Goal: Task Accomplishment & Management: Manage account settings

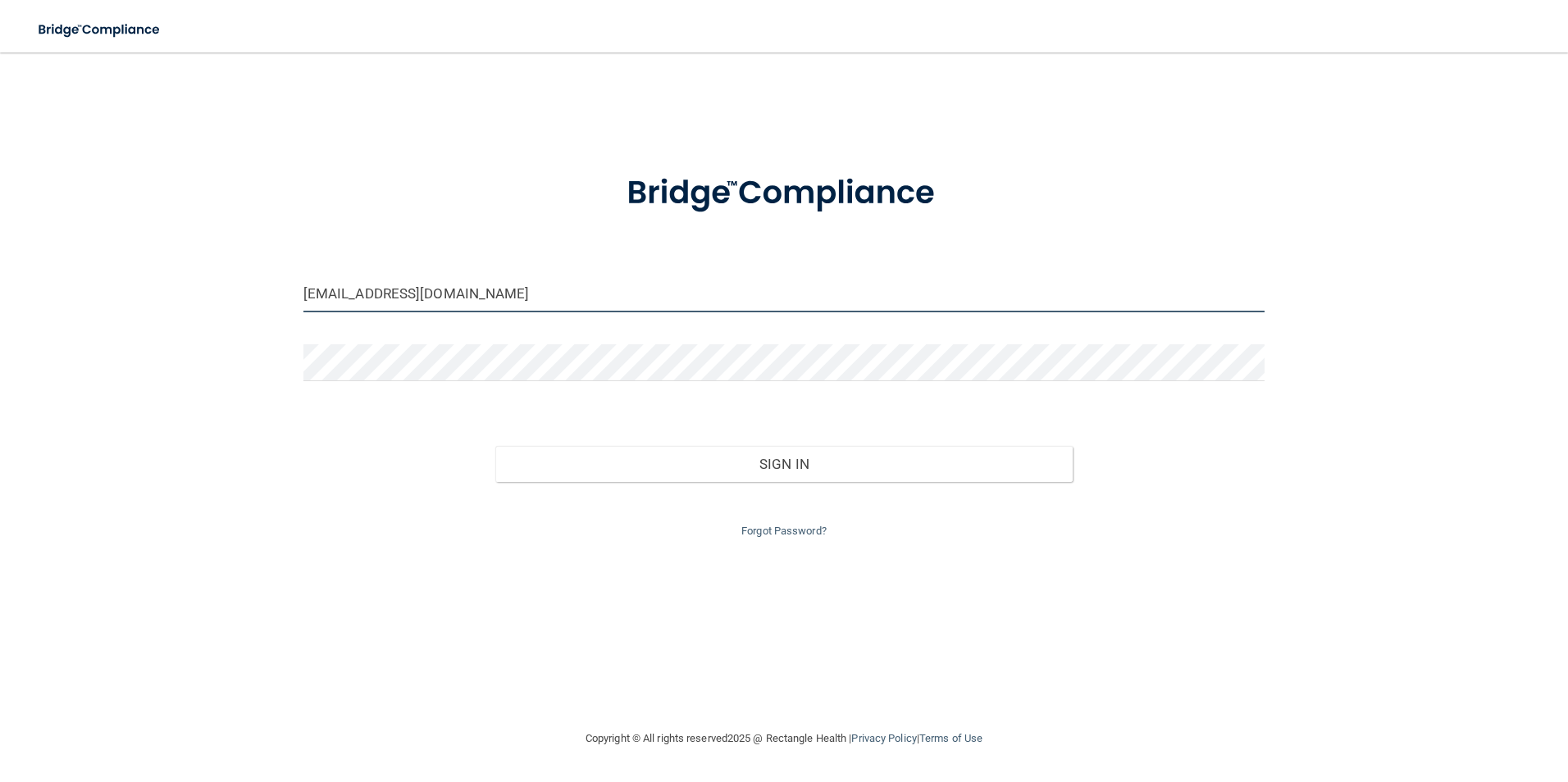
click at [531, 294] on input "[EMAIL_ADDRESS][DOMAIN_NAME]" at bounding box center [785, 294] width 962 height 37
click at [530, 293] on input "[EMAIL_ADDRESS][DOMAIN_NAME]" at bounding box center [785, 294] width 962 height 37
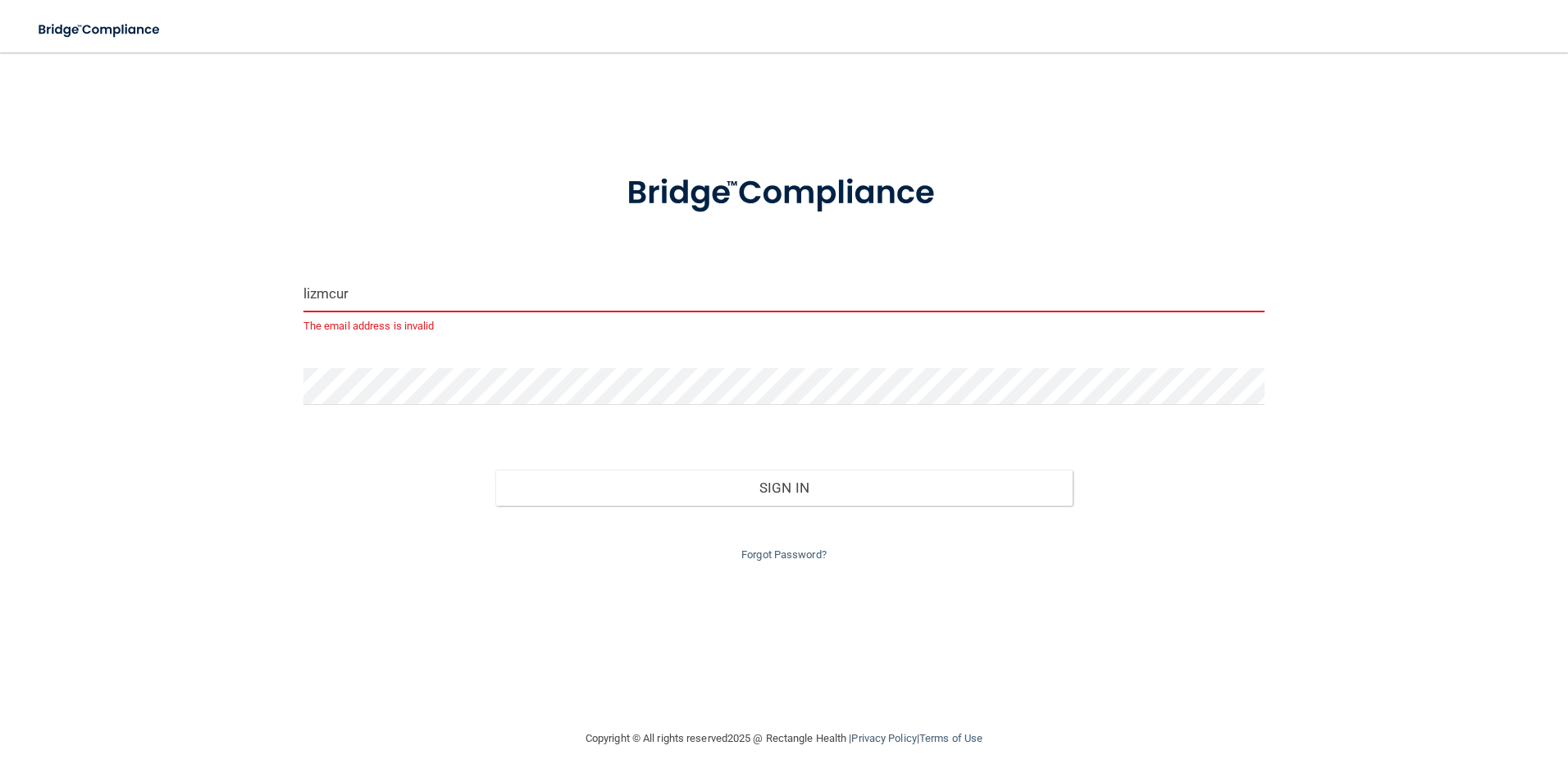
type input "[EMAIL_ADDRESS][DOMAIN_NAME]"
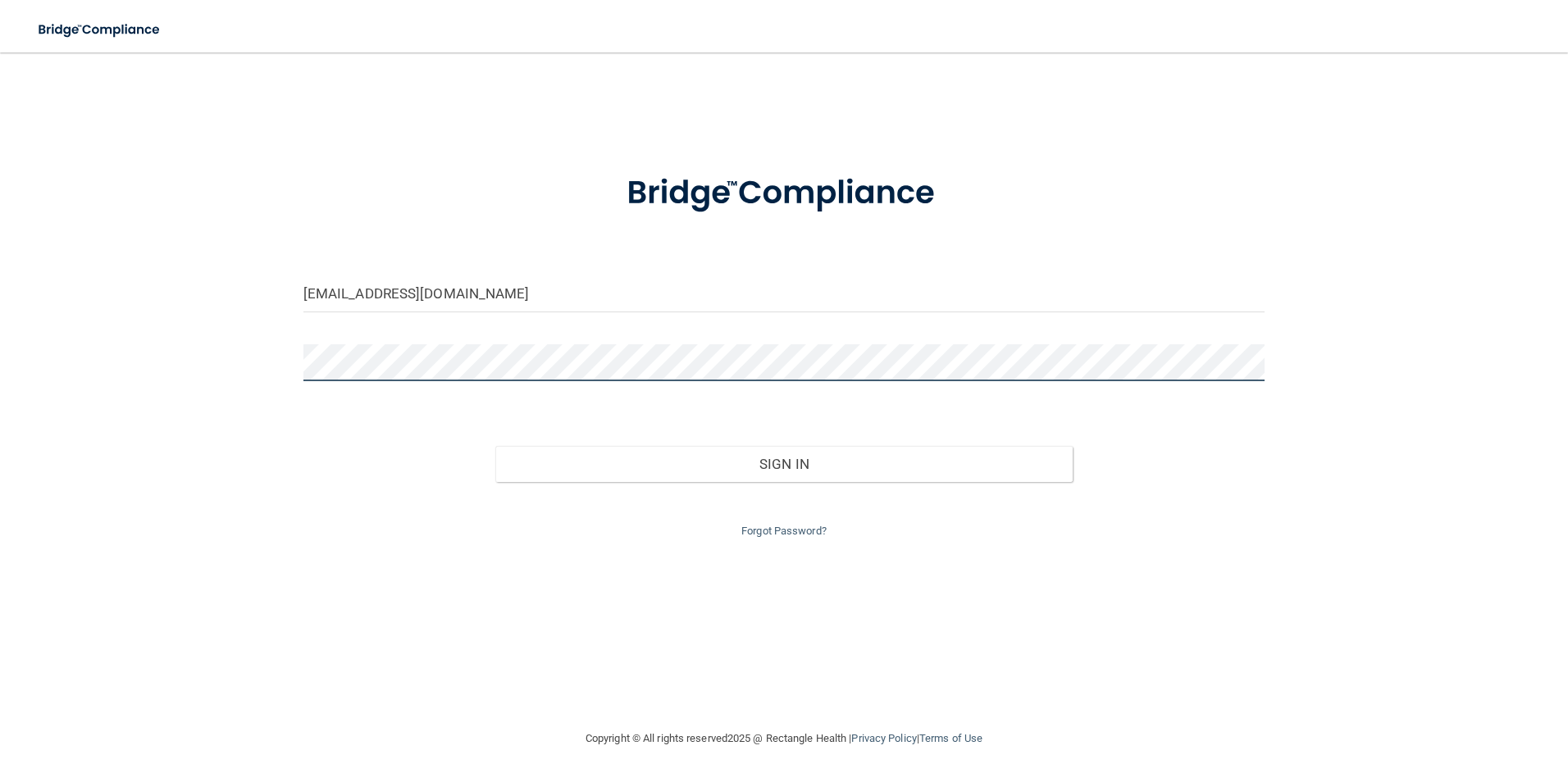
click at [496, 446] on button "Sign In" at bounding box center [784, 464] width 577 height 36
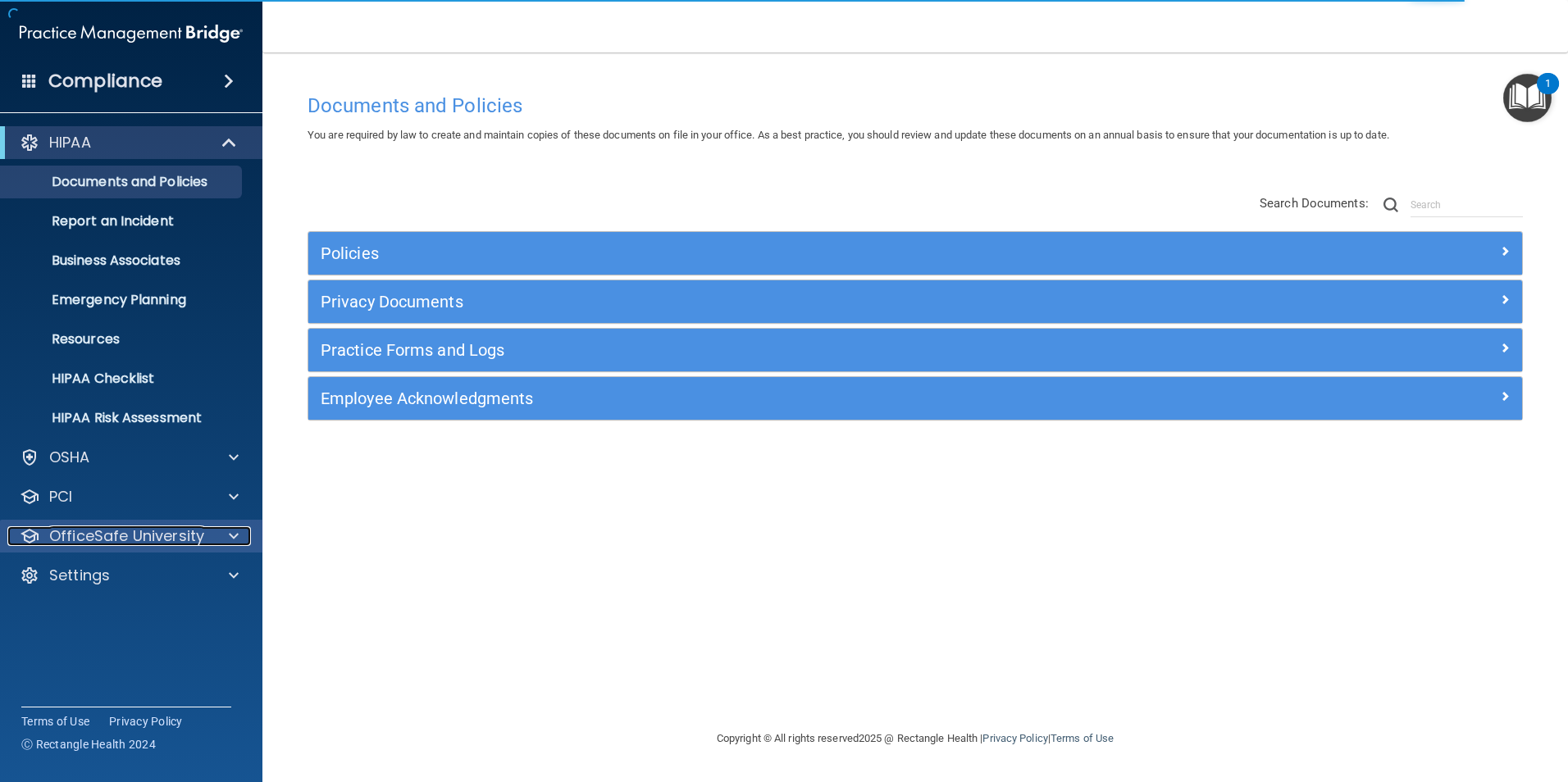
click at [153, 530] on p "OfficeSafe University" at bounding box center [127, 536] width 155 height 19
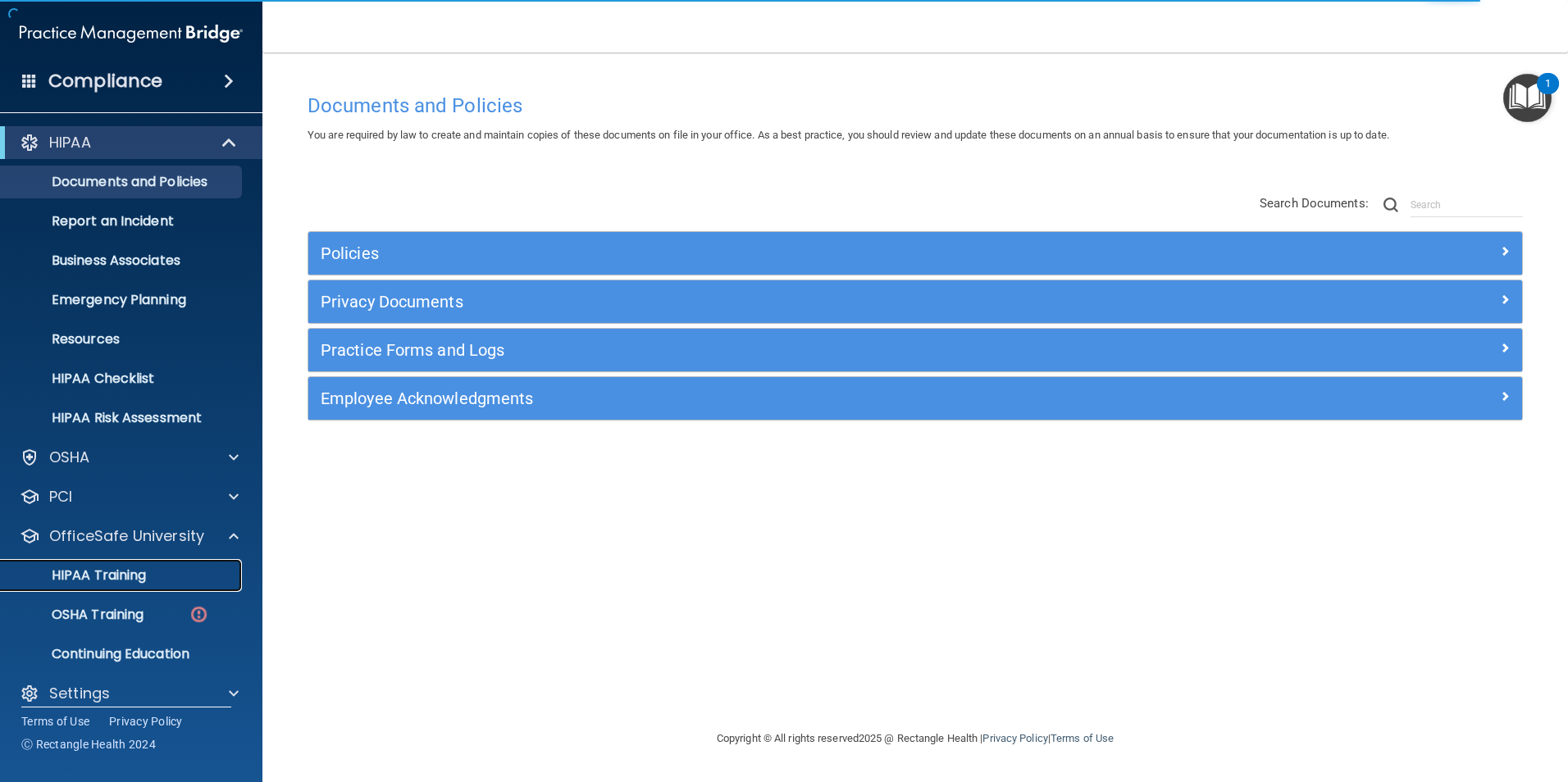
click at [141, 575] on p "HIPAA Training" at bounding box center [78, 575] width 135 height 17
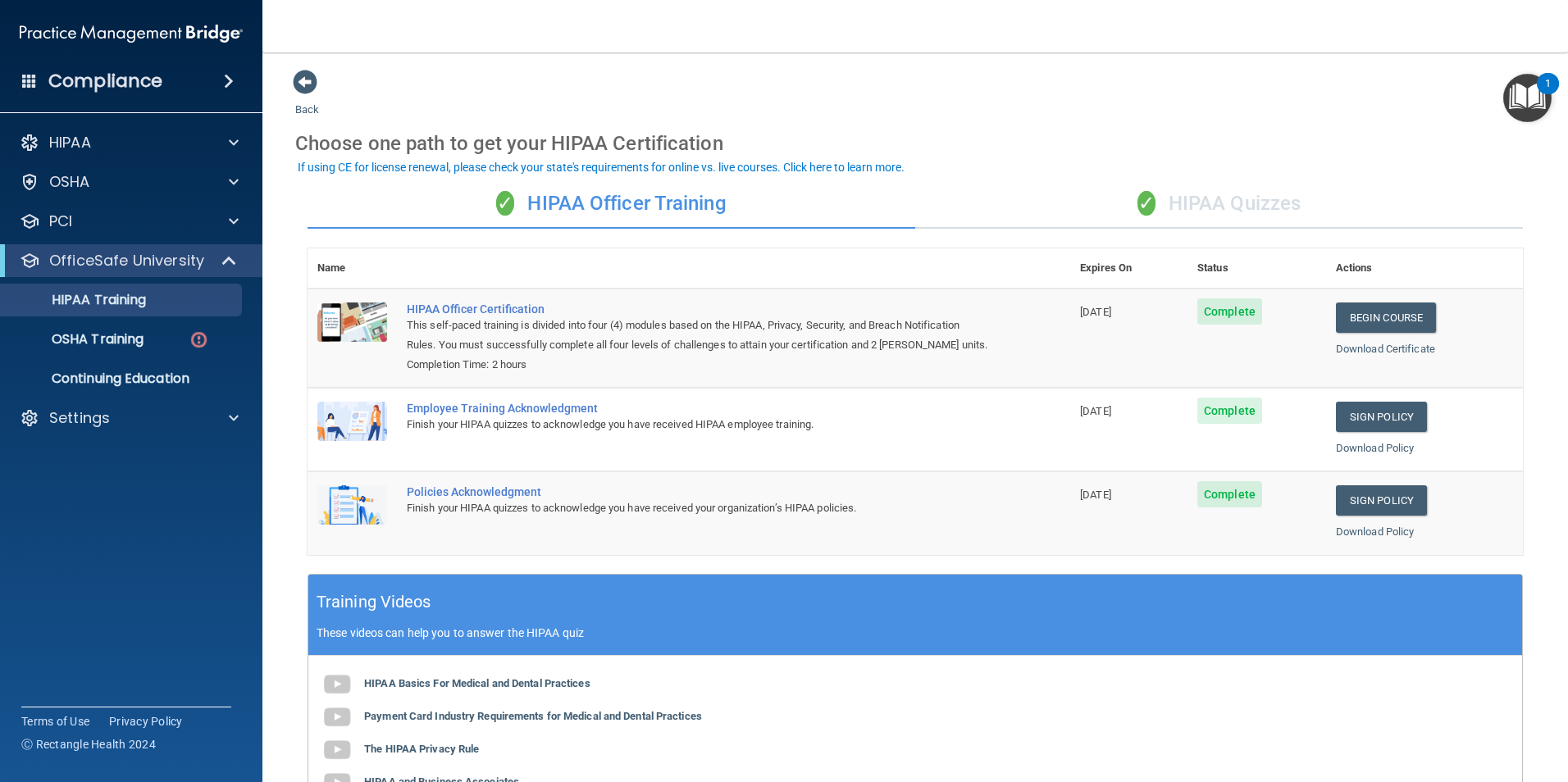
click at [1263, 204] on div "✓ HIPAA Quizzes" at bounding box center [1219, 205] width 608 height 50
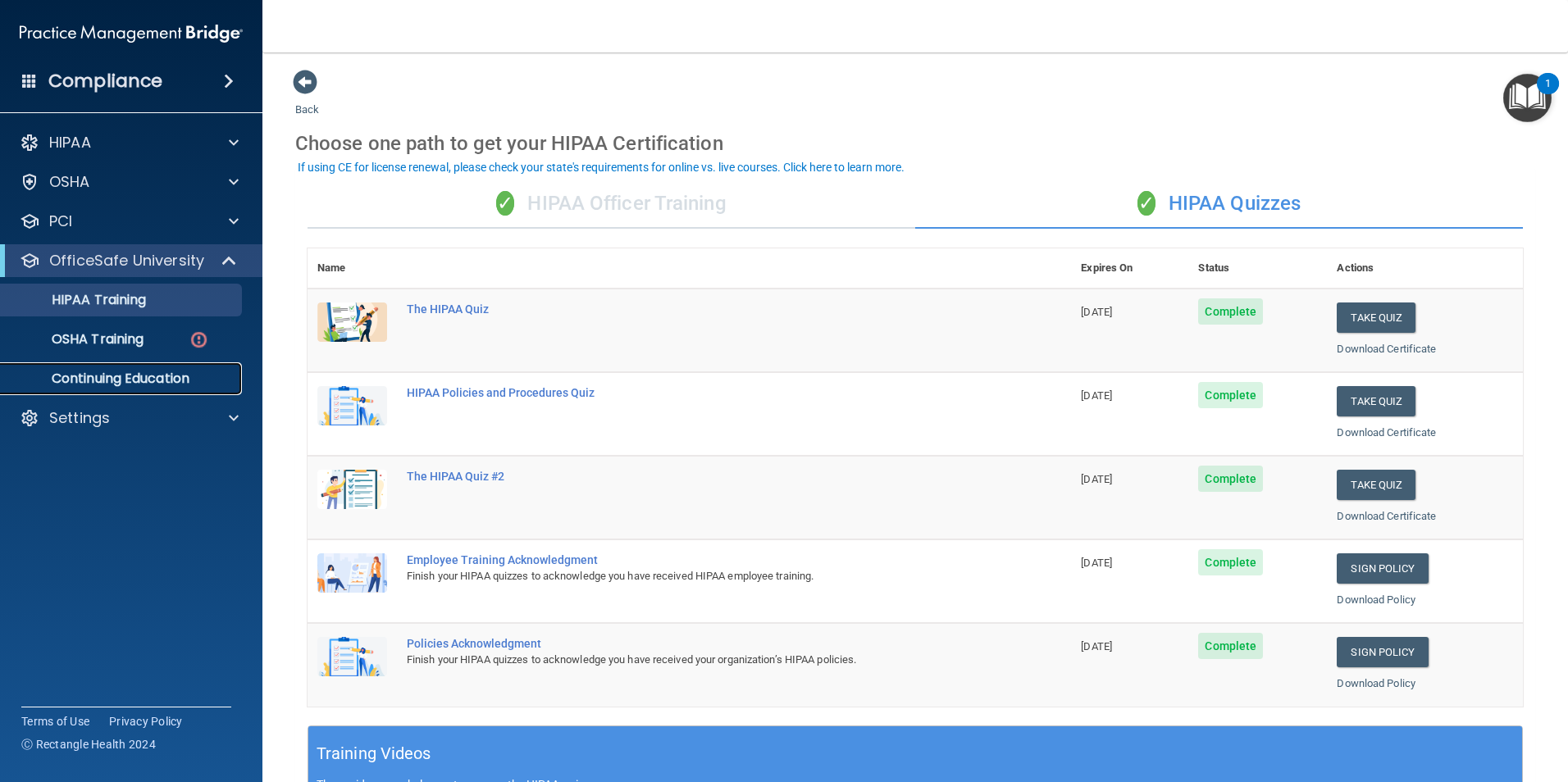
click at [146, 380] on p "Continuing Education" at bounding box center [123, 379] width 224 height 17
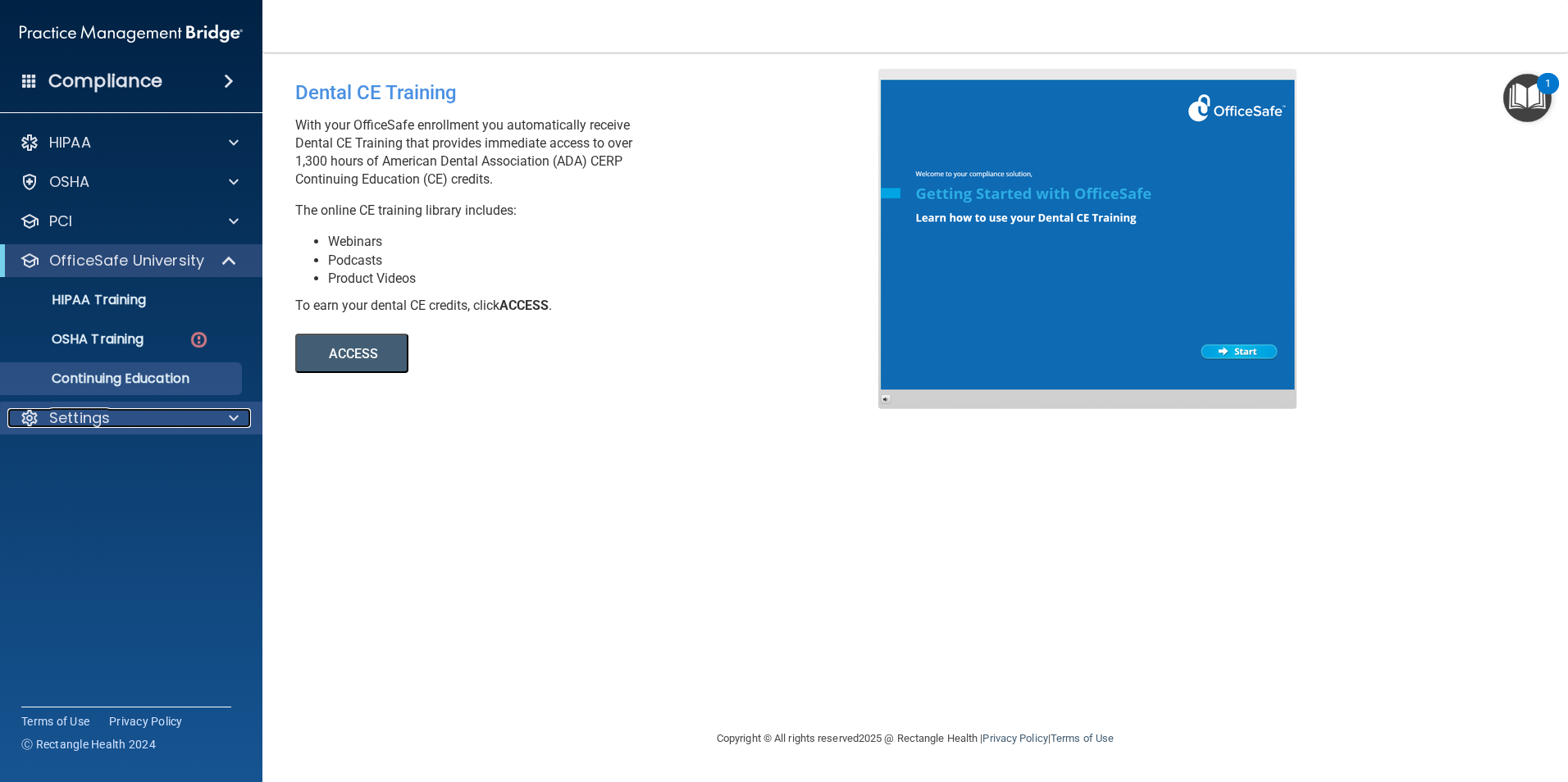
click at [122, 416] on div "Settings" at bounding box center [109, 418] width 204 height 19
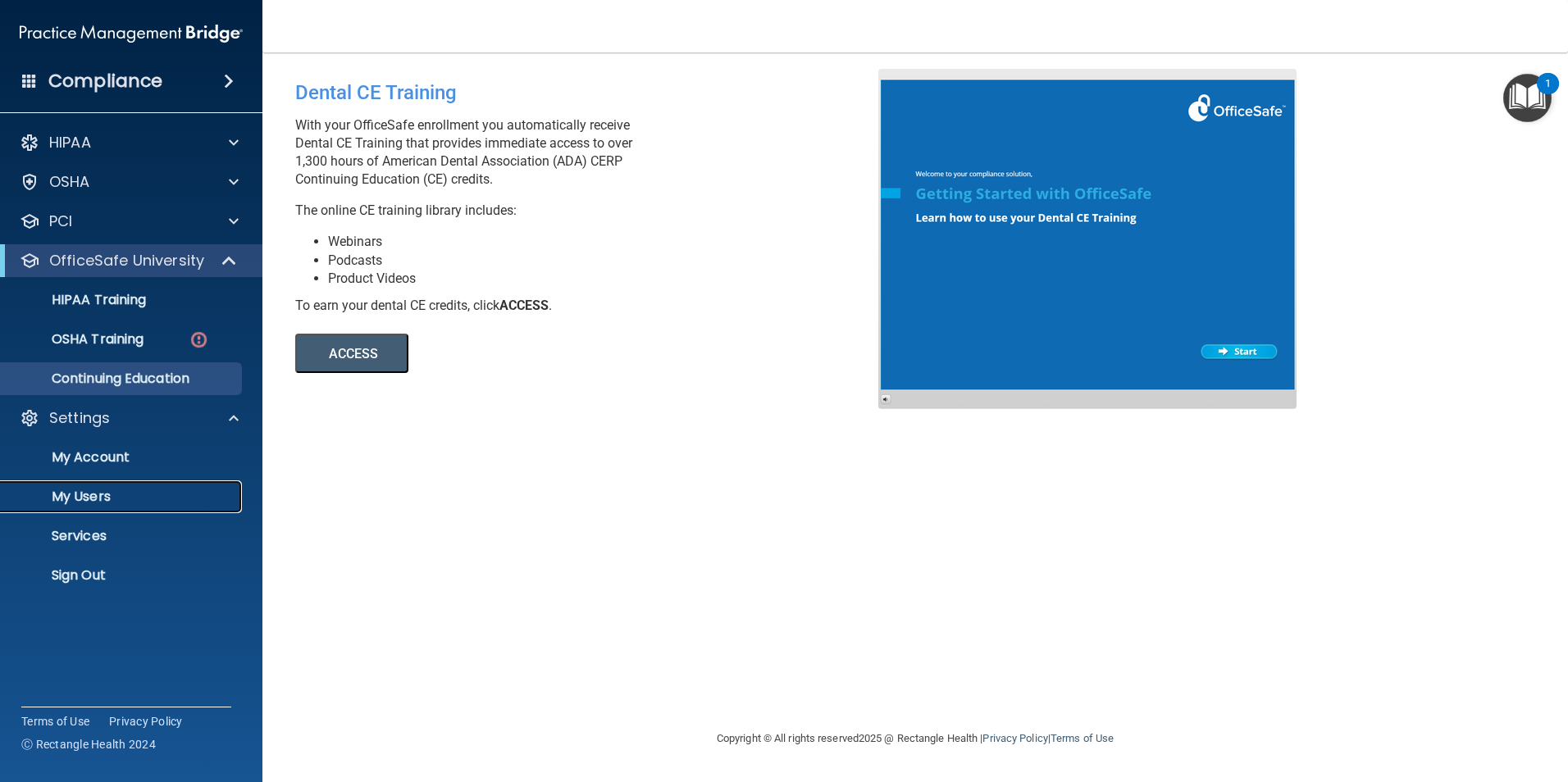
click at [107, 501] on p "My Users" at bounding box center [123, 497] width 224 height 17
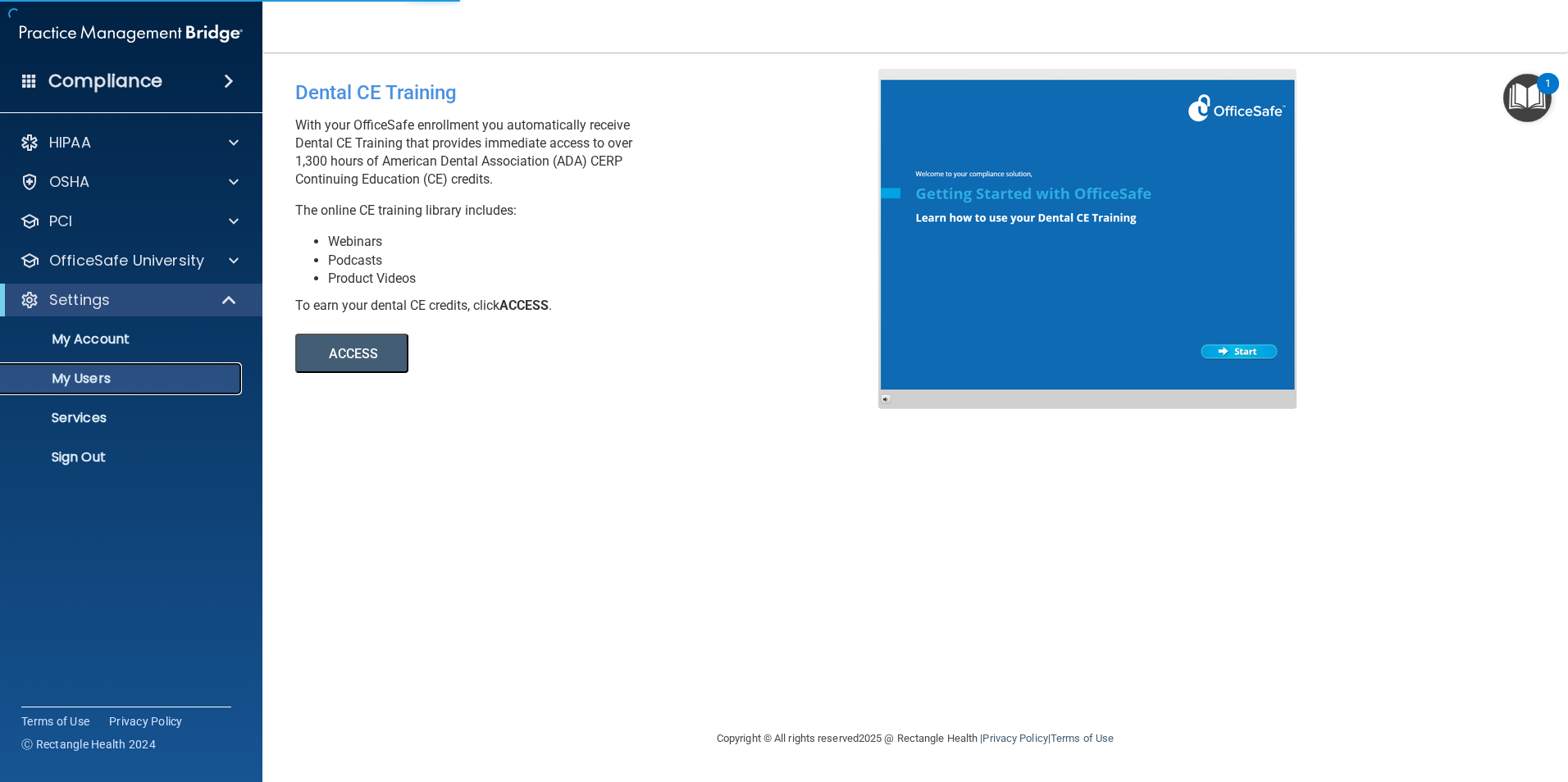
select select "20"
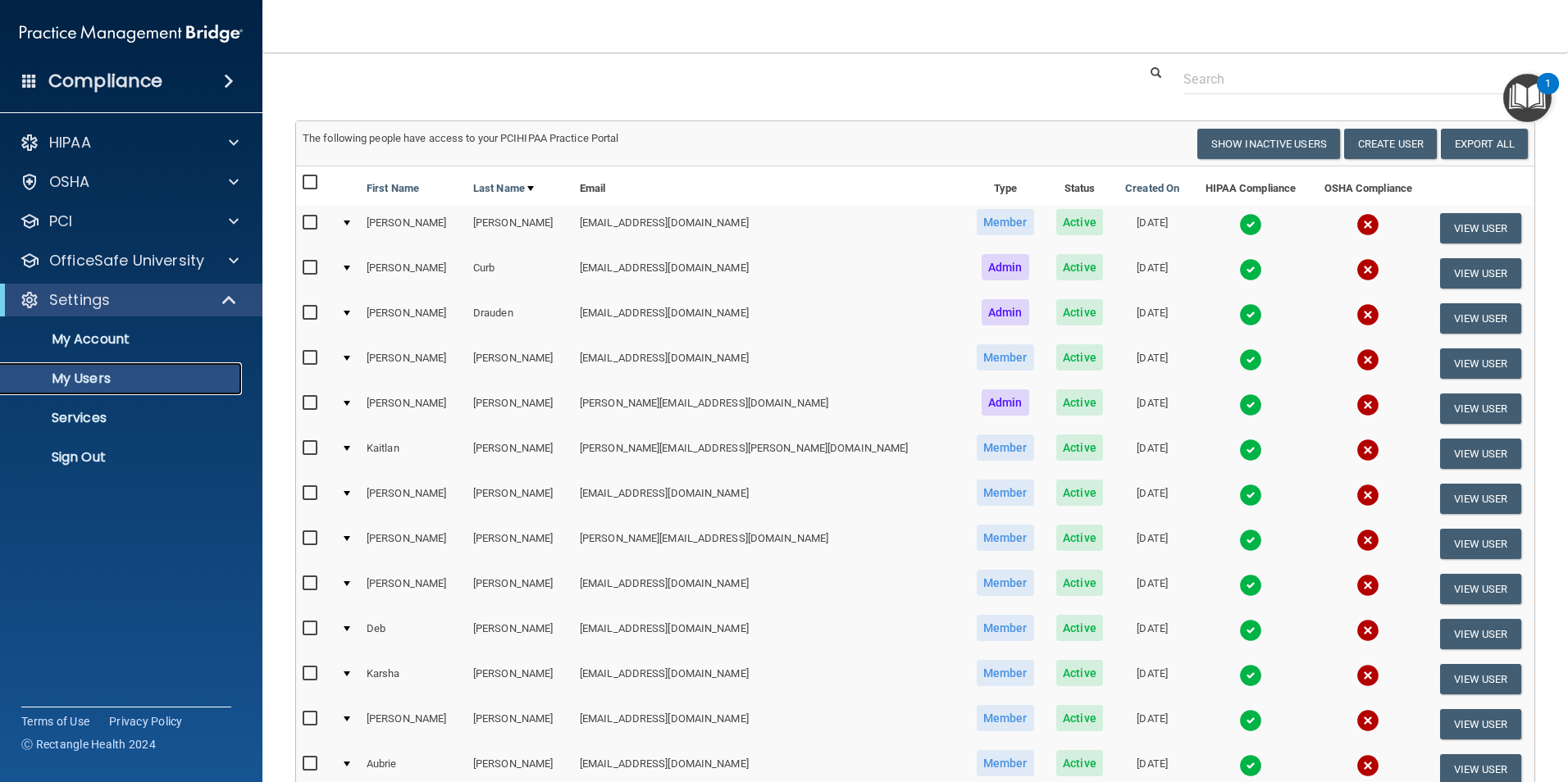
scroll to position [82, 0]
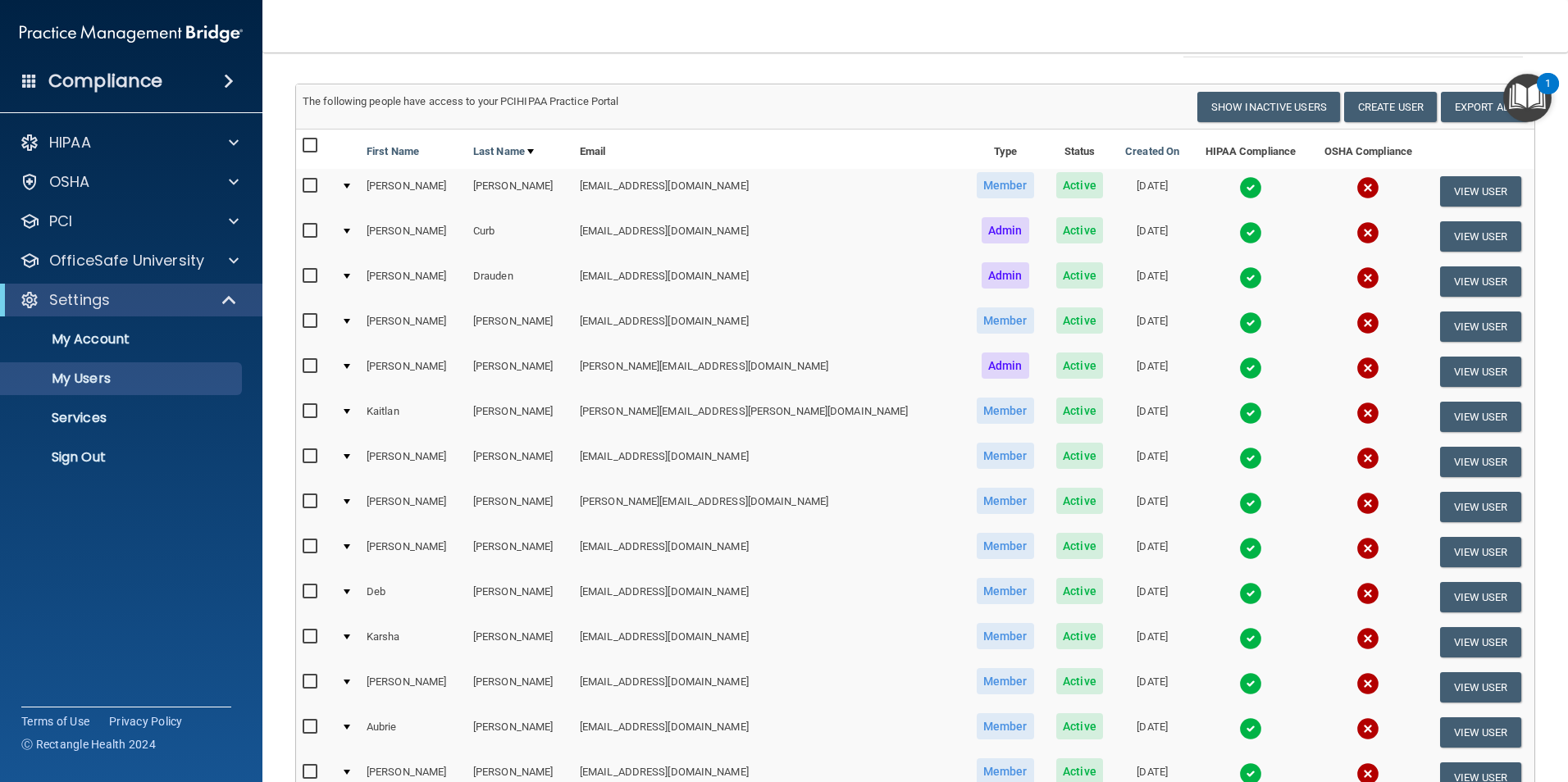
click at [360, 183] on td at bounding box center [348, 191] width 26 height 45
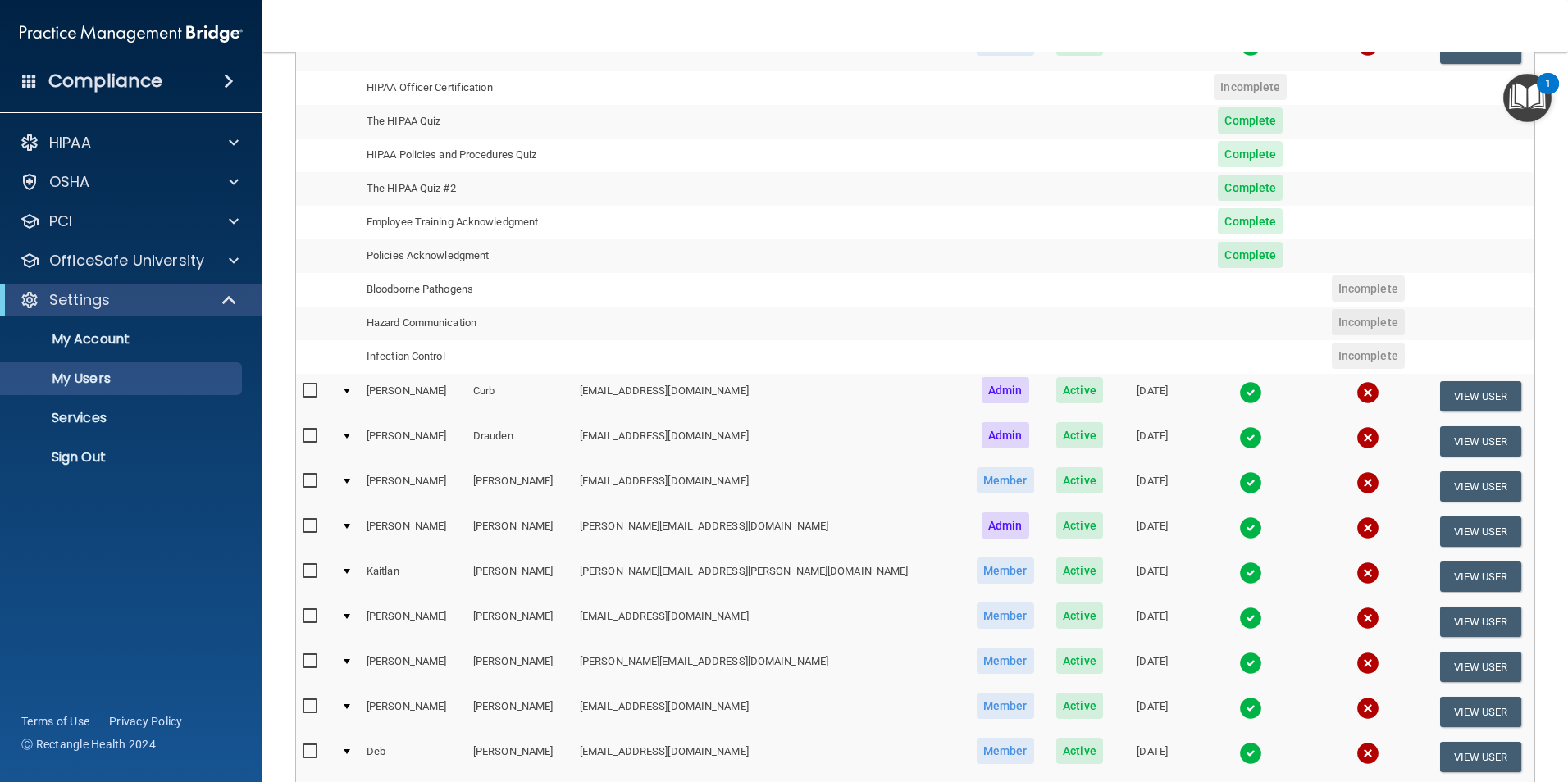
scroll to position [246, 0]
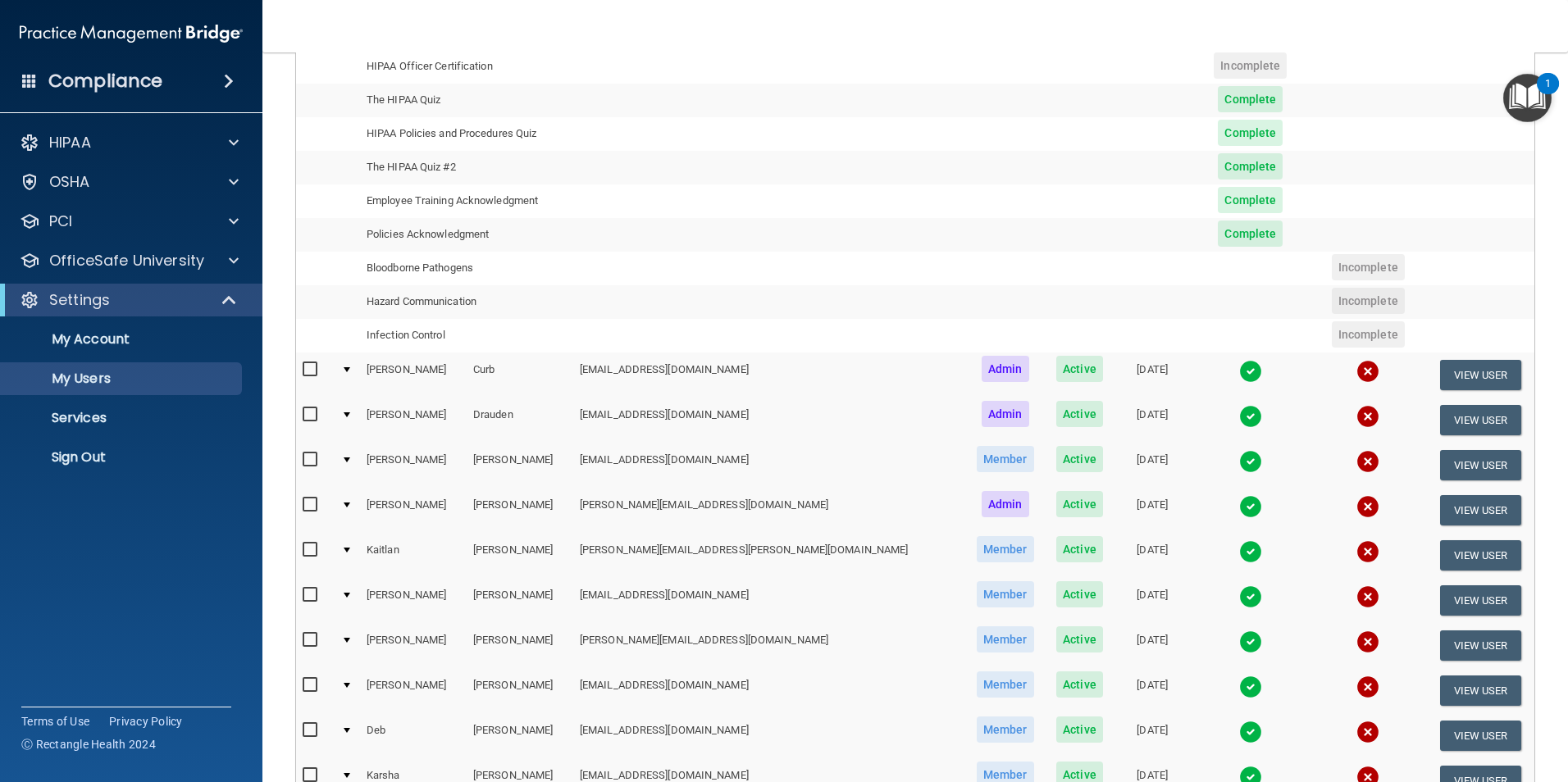
click at [350, 372] on div at bounding box center [346, 369] width 6 height 5
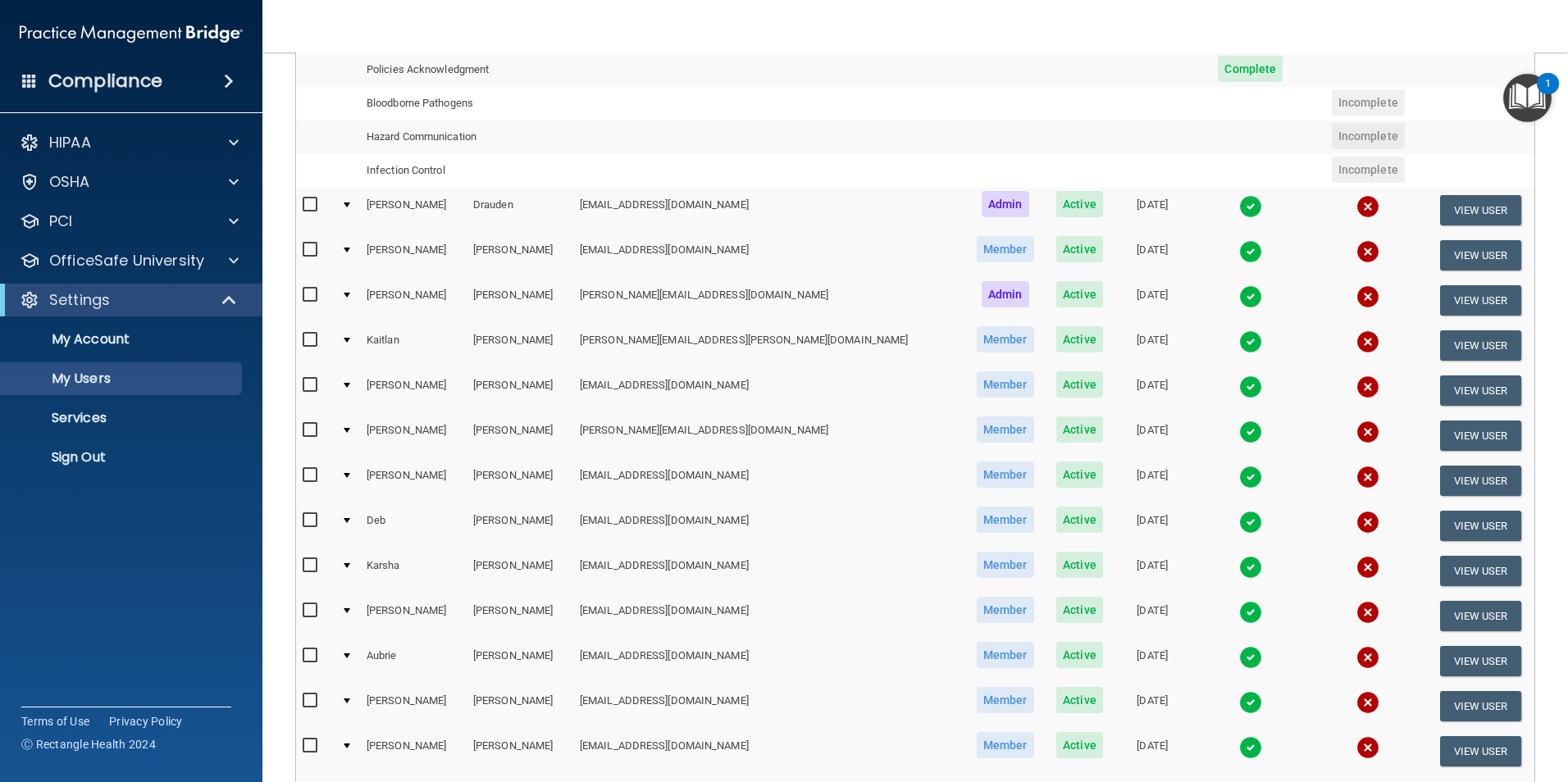
scroll to position [492, 0]
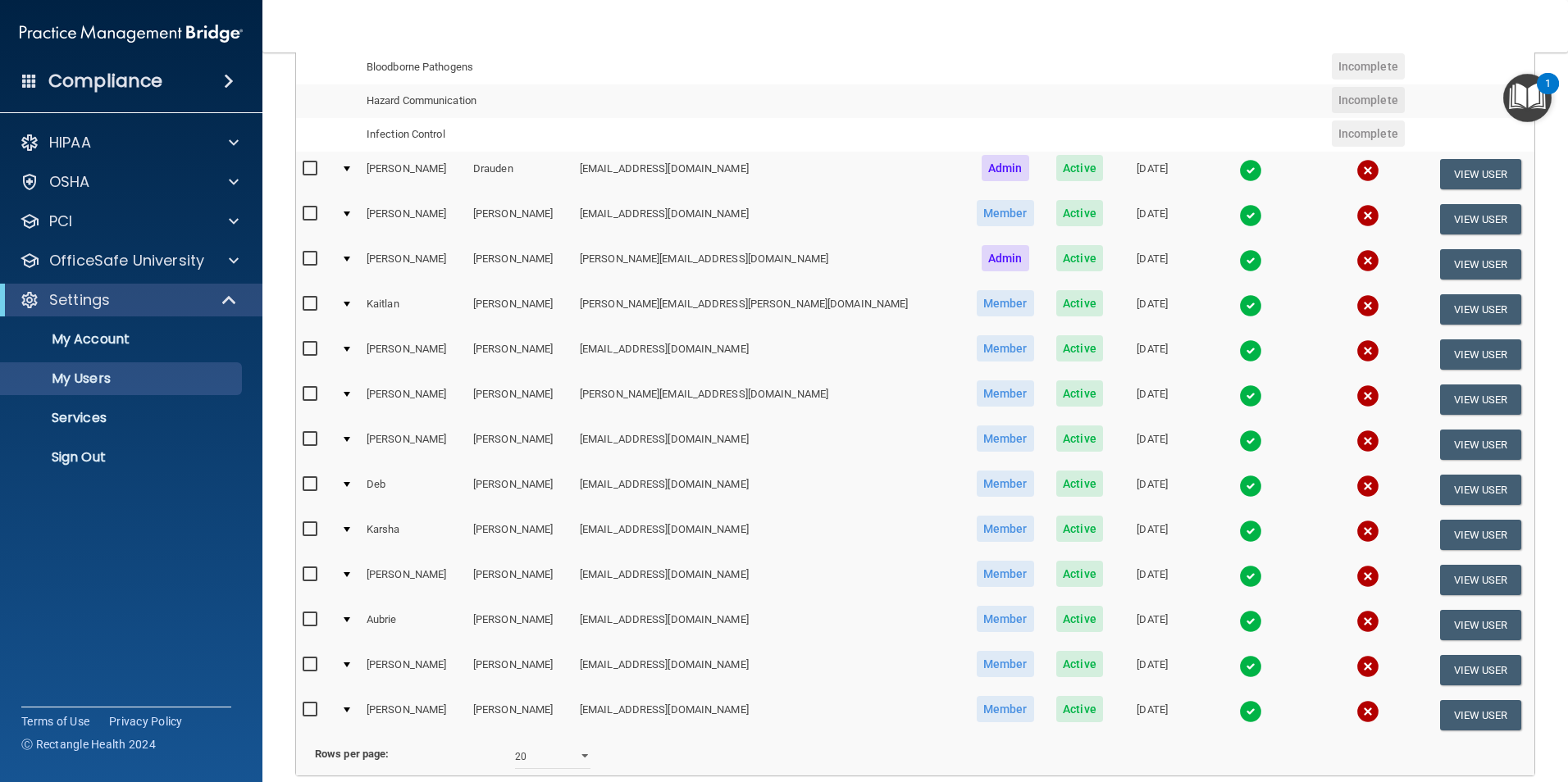
click at [353, 165] on td at bounding box center [348, 173] width 26 height 45
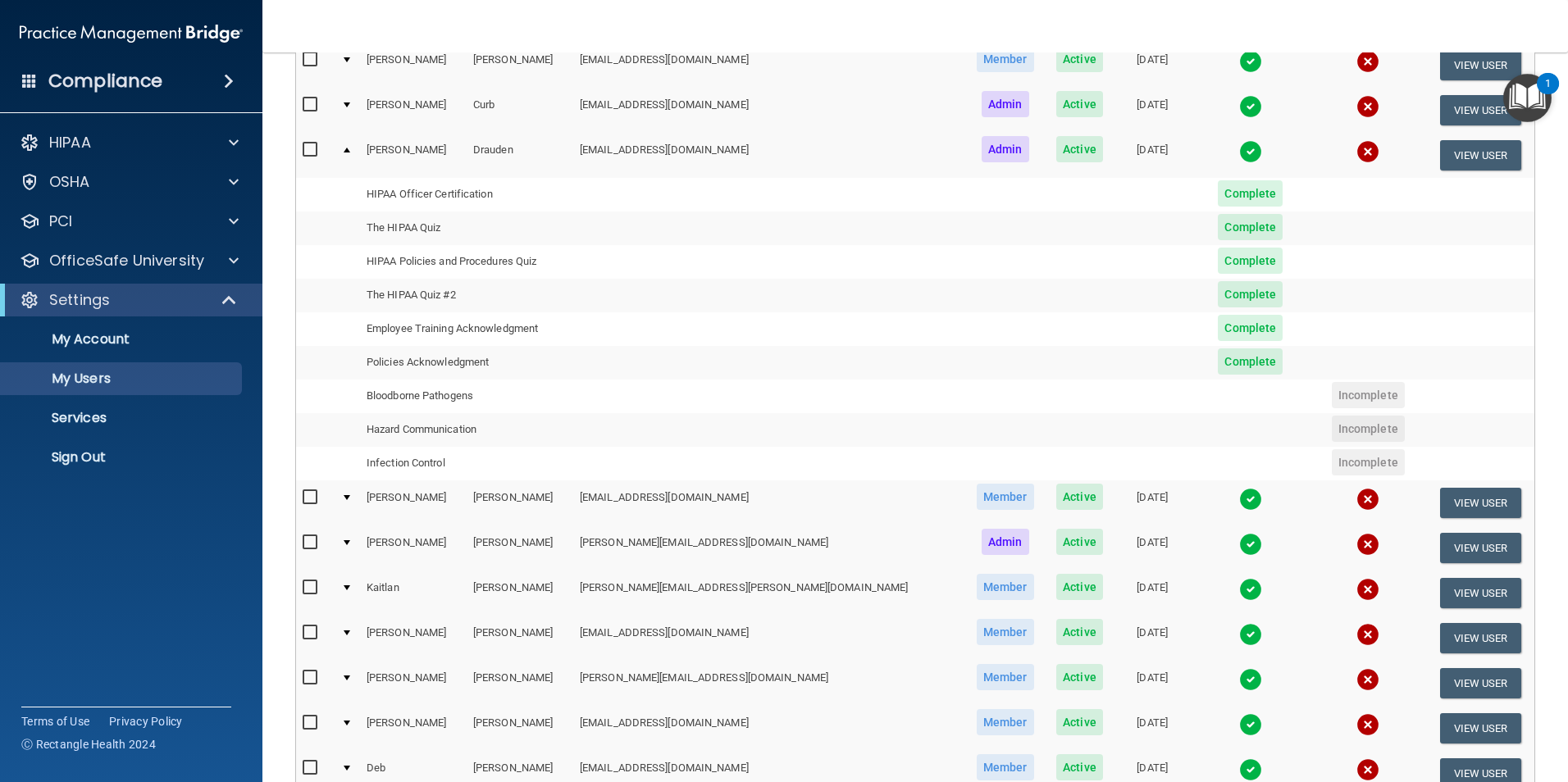
scroll to position [328, 0]
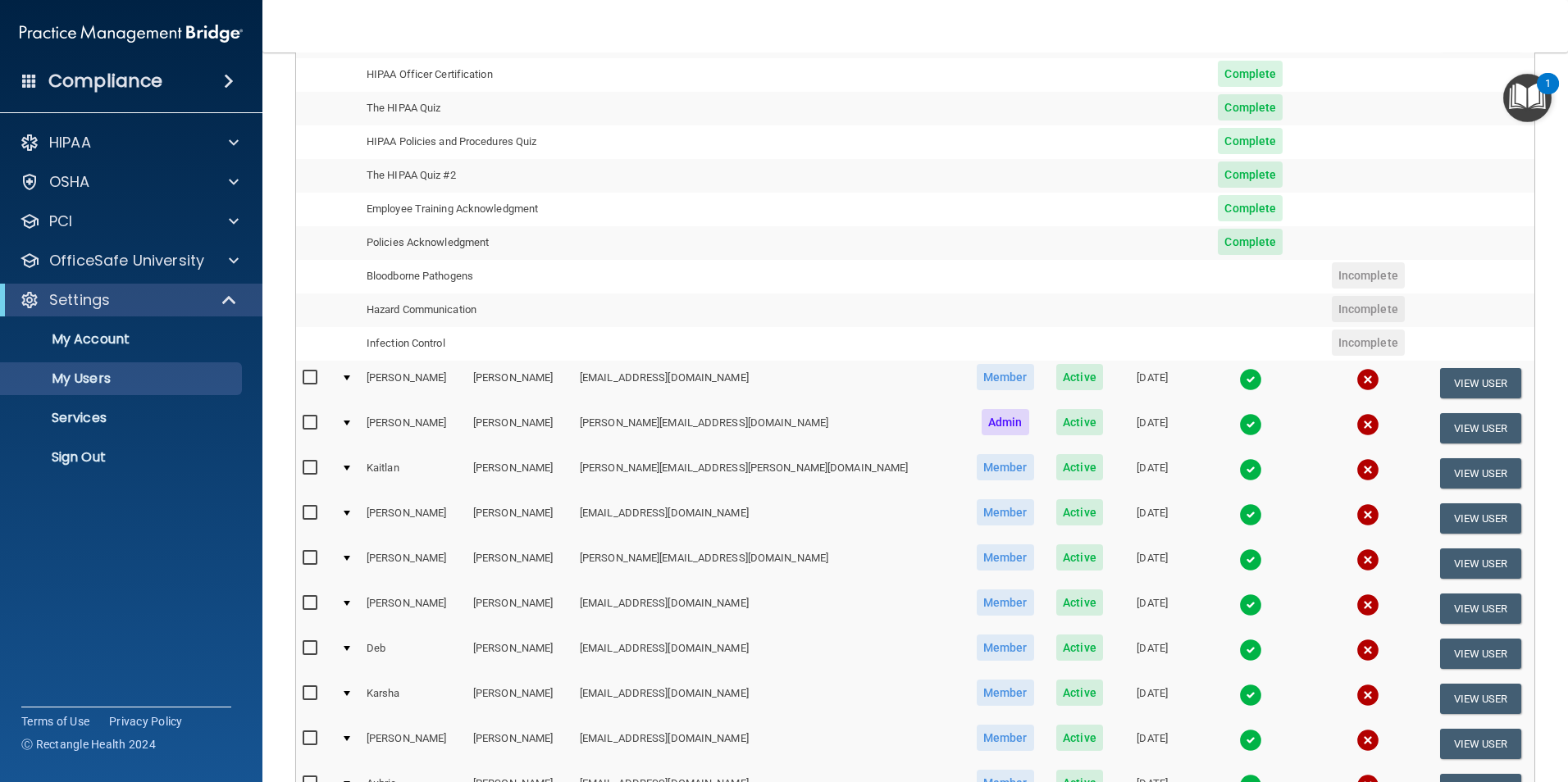
click at [350, 376] on div at bounding box center [346, 377] width 6 height 5
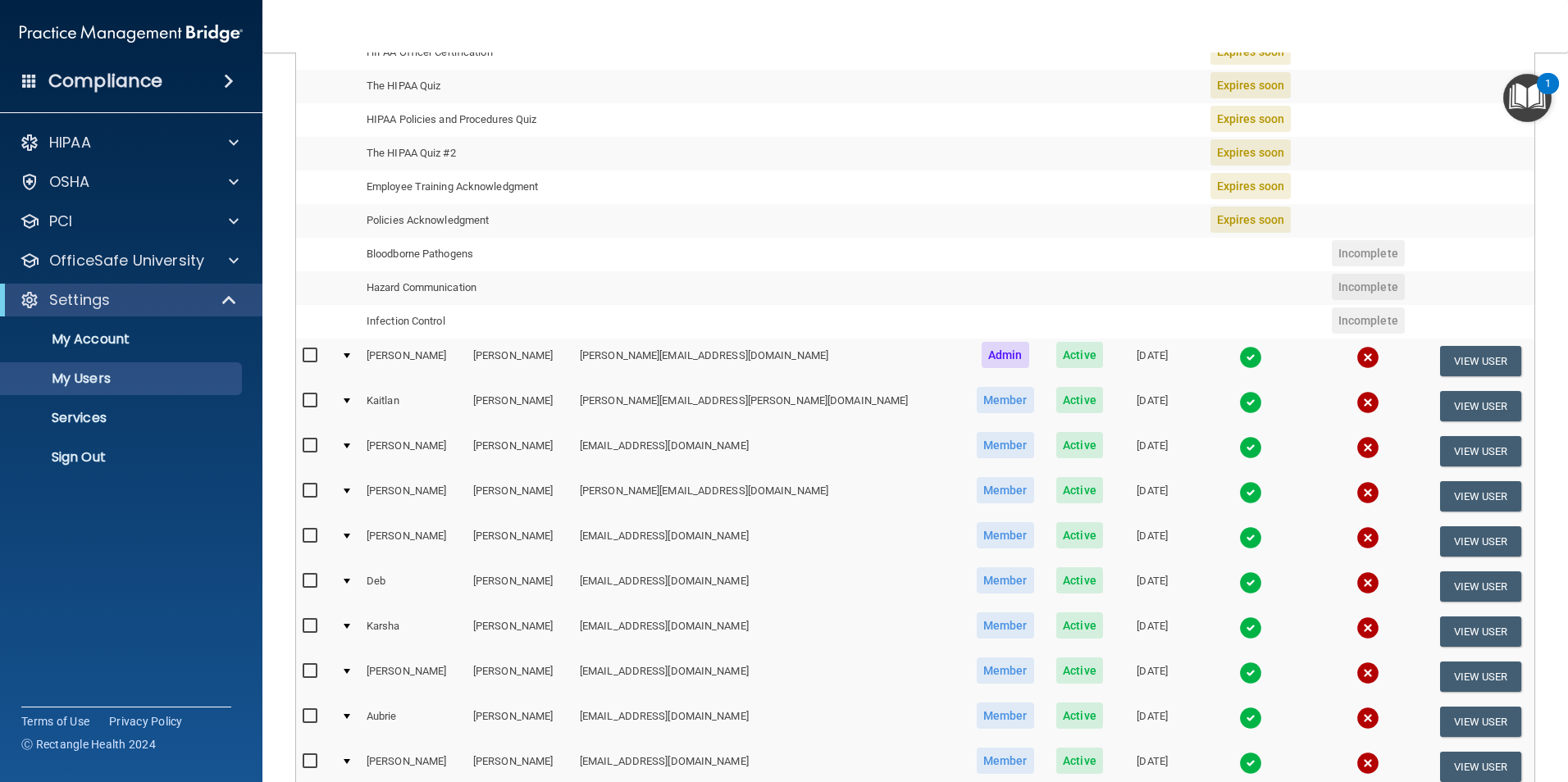
scroll to position [410, 0]
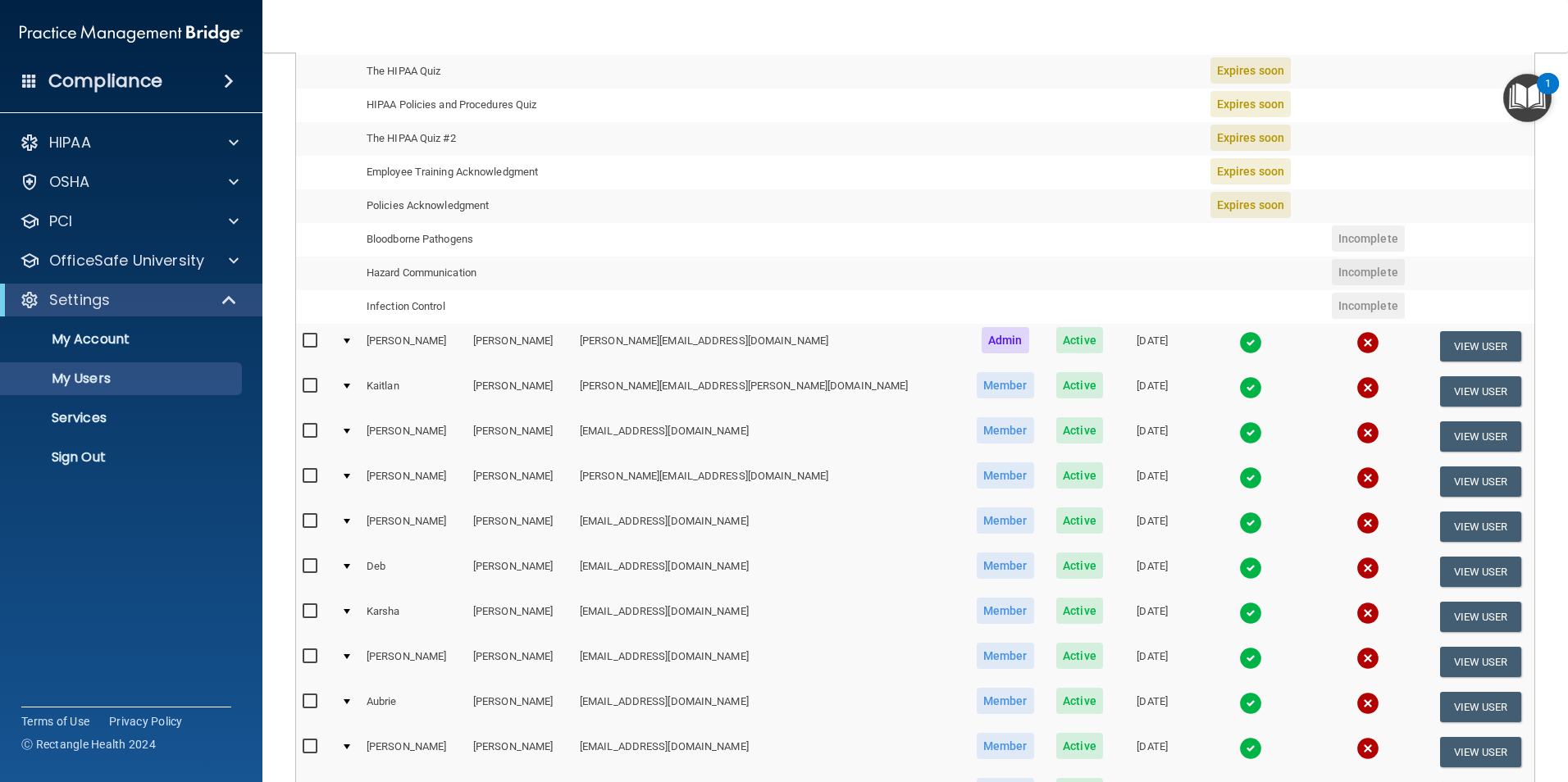
click at [350, 342] on div at bounding box center [346, 341] width 6 height 5
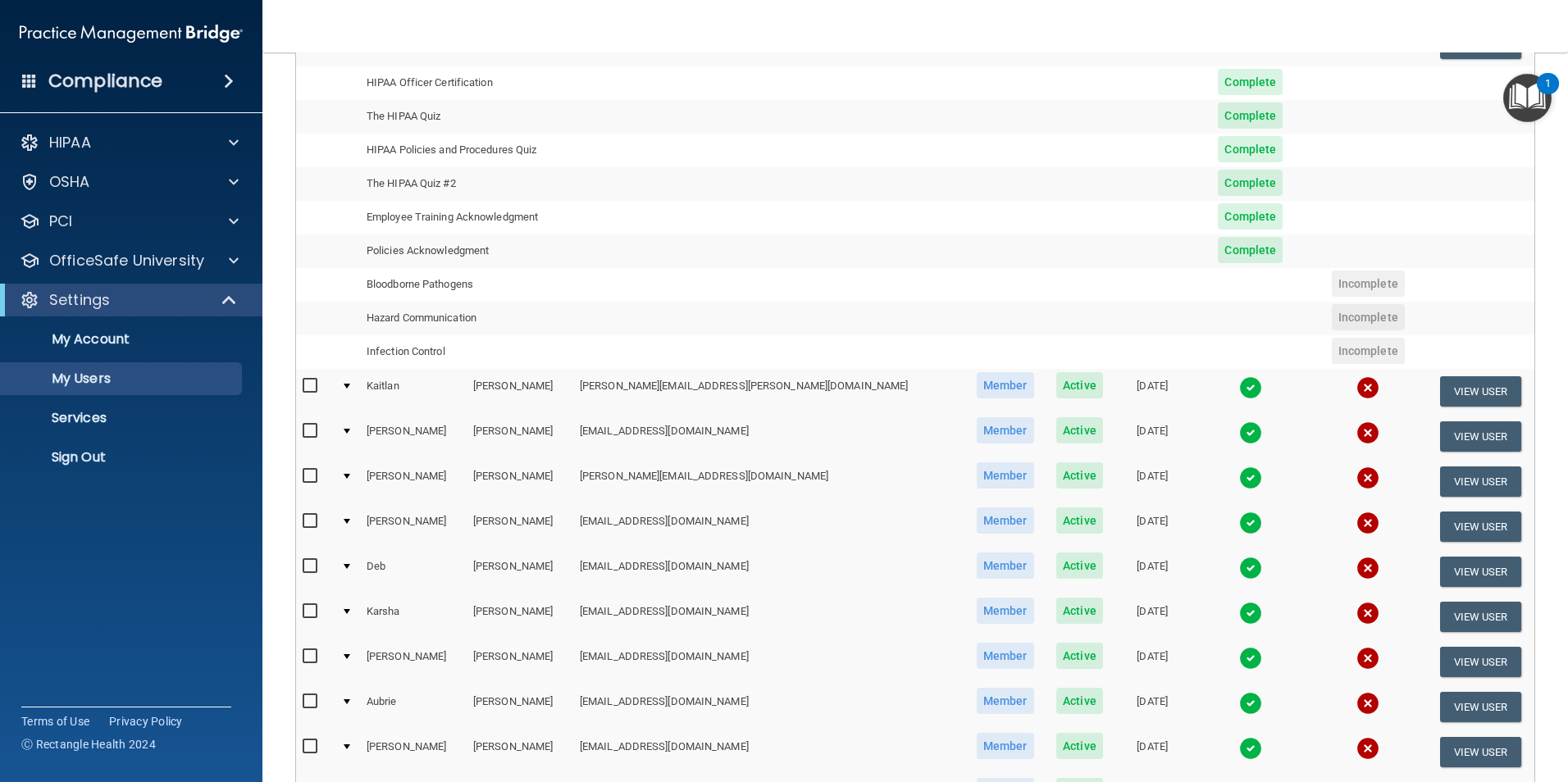
click at [350, 384] on div at bounding box center [346, 385] width 6 height 5
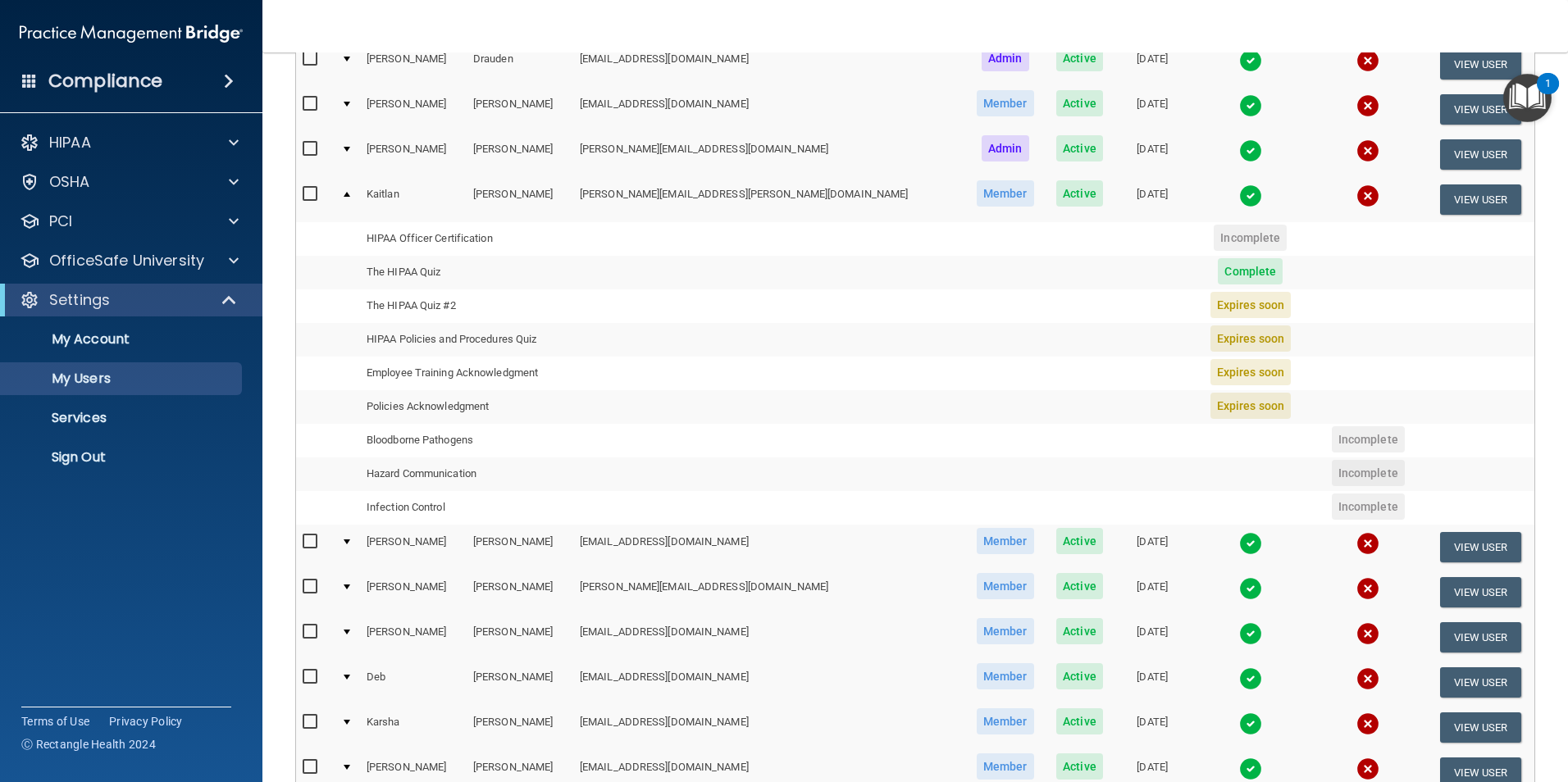
scroll to position [328, 0]
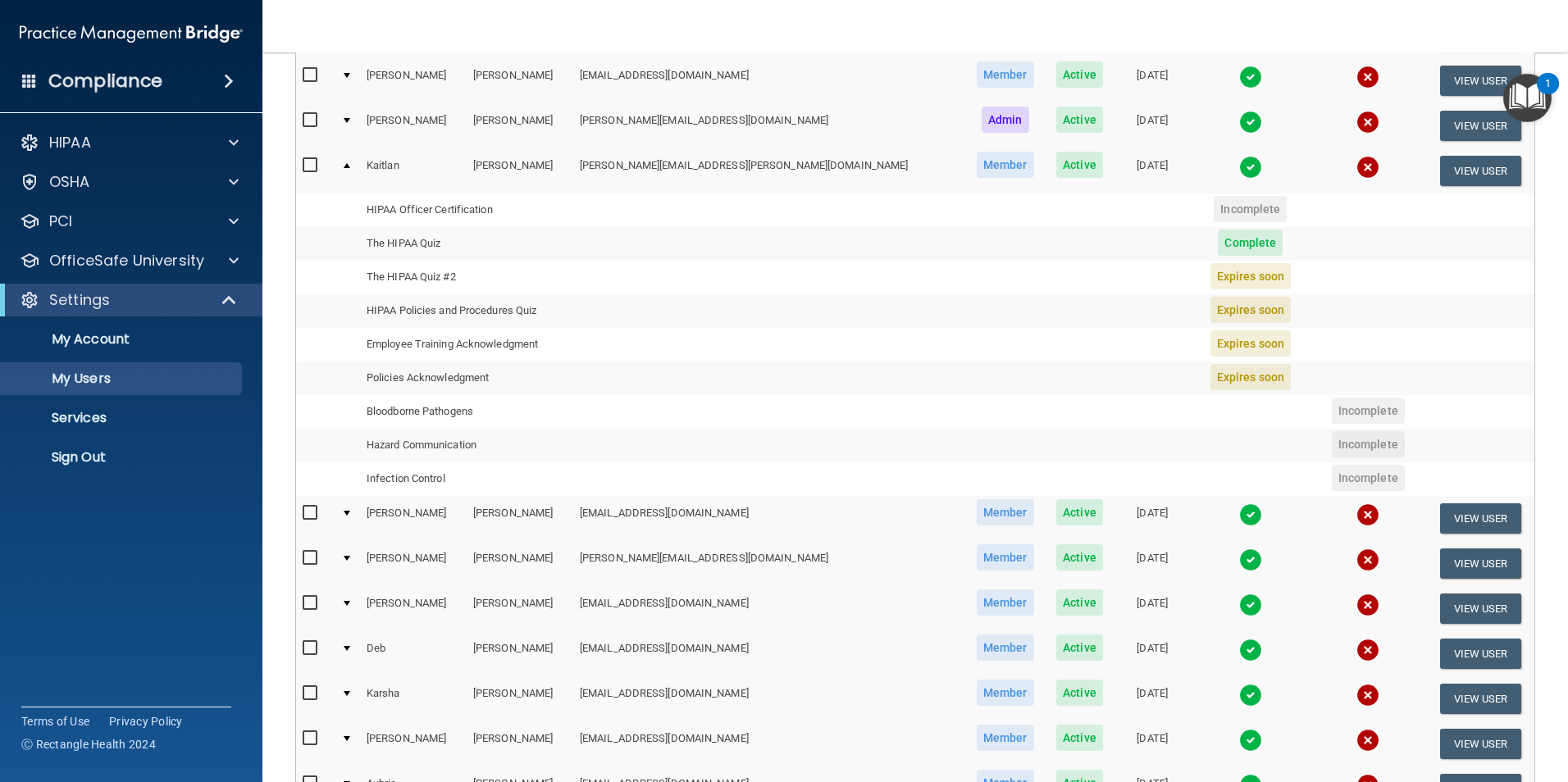
click at [350, 512] on div at bounding box center [346, 513] width 6 height 5
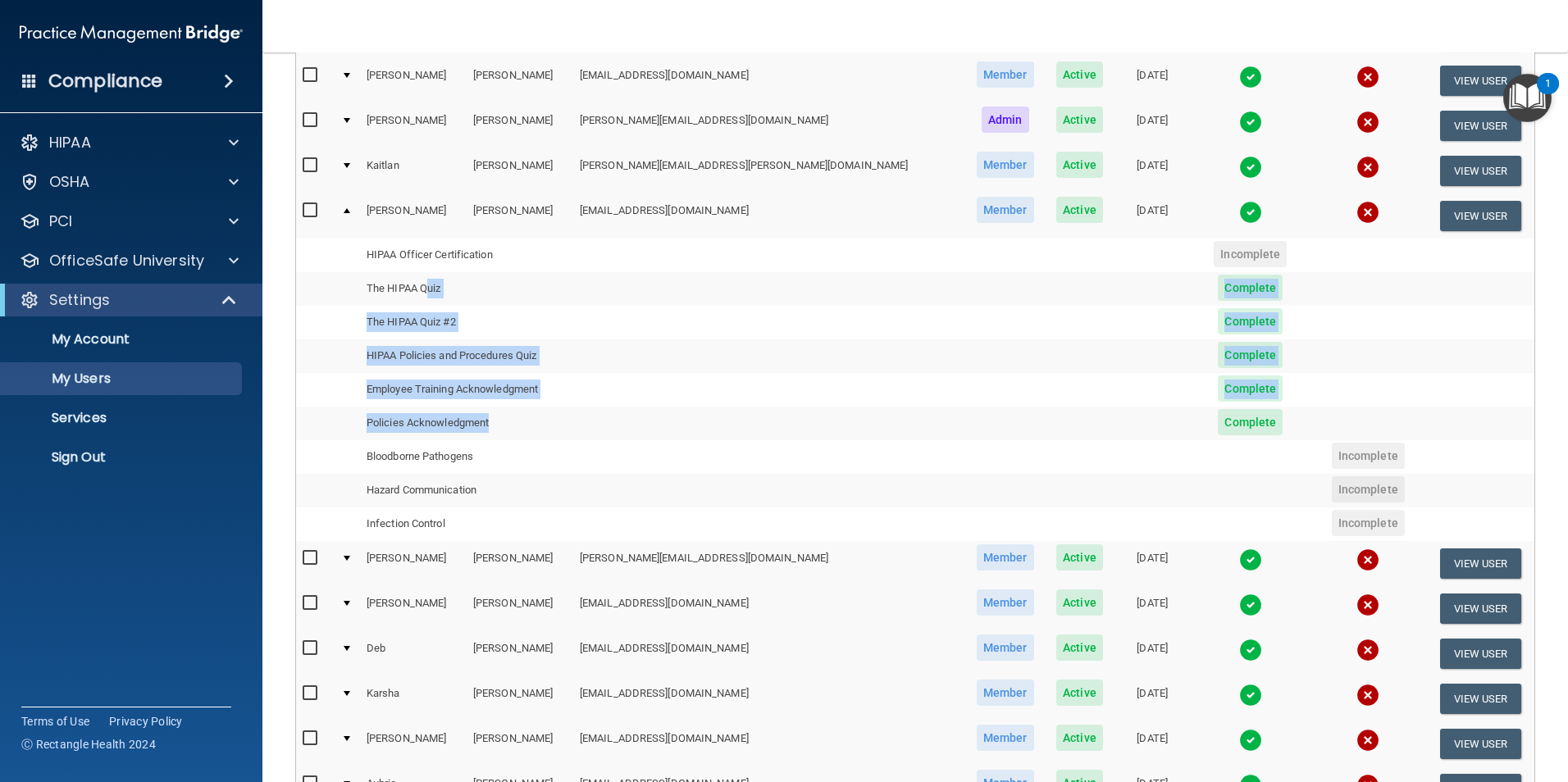
drag, startPoint x: 437, startPoint y: 296, endPoint x: 504, endPoint y: 419, distance: 140.1
click at [504, 419] on tbody "[PERSON_NAME] [EMAIL_ADDRESS][DOMAIN_NAME] Member Active [DATE] View User HIPAA…" at bounding box center [915, 367] width 1238 height 348
click at [504, 419] on td "Policies Acknowledgment" at bounding box center [466, 423] width 213 height 34
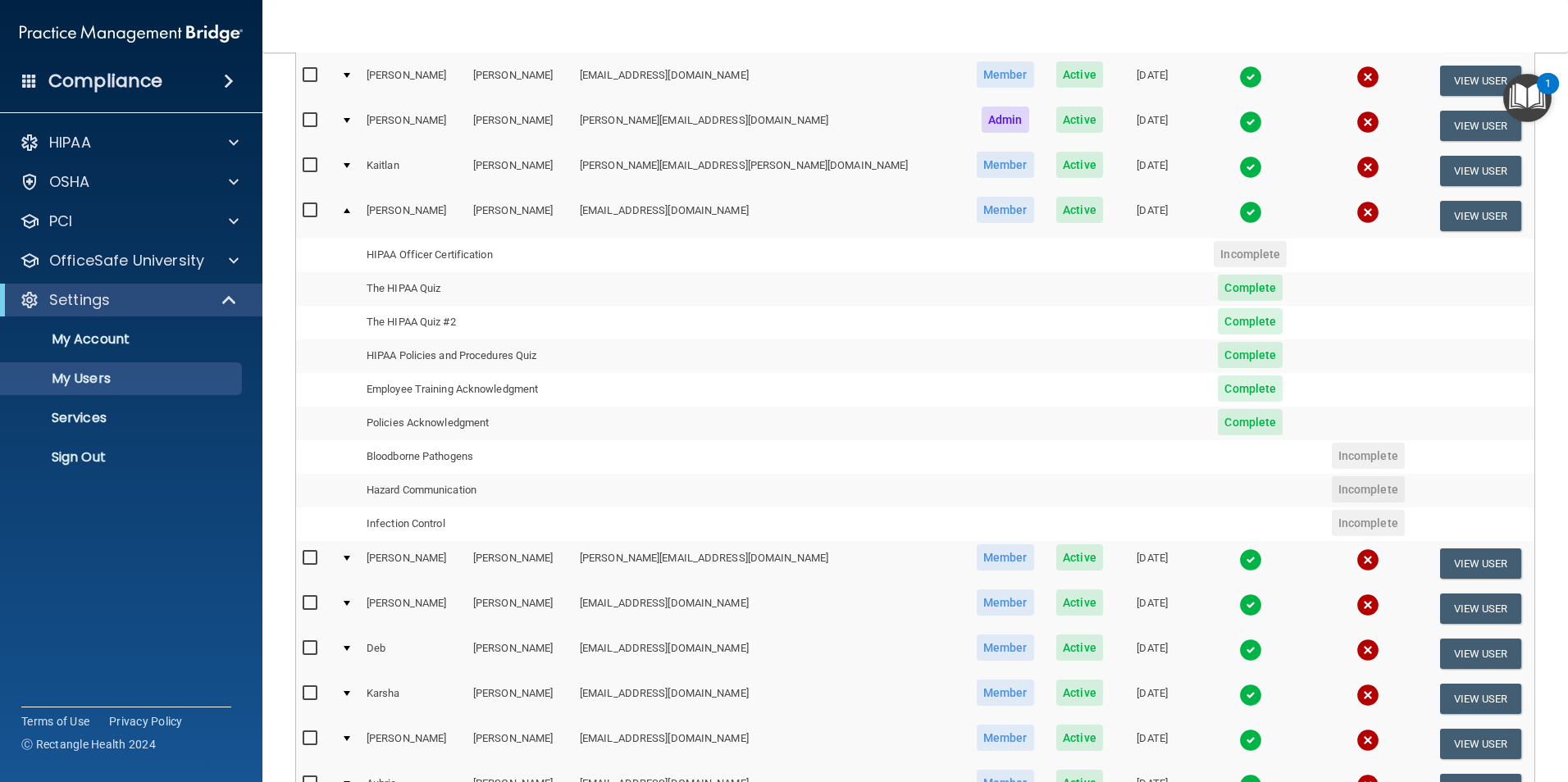
click at [350, 560] on div at bounding box center [346, 558] width 6 height 5
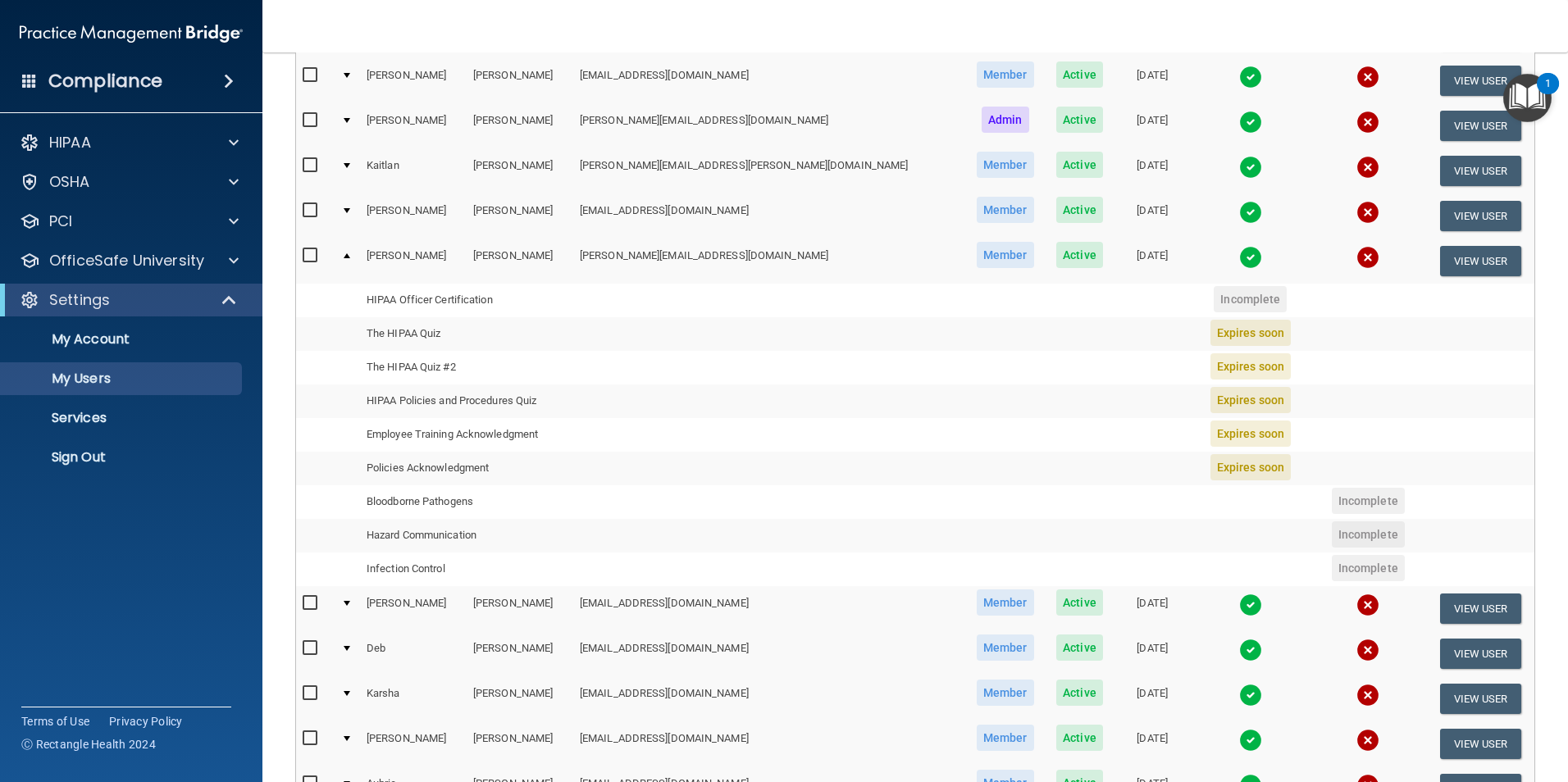
click at [350, 602] on div at bounding box center [346, 603] width 6 height 5
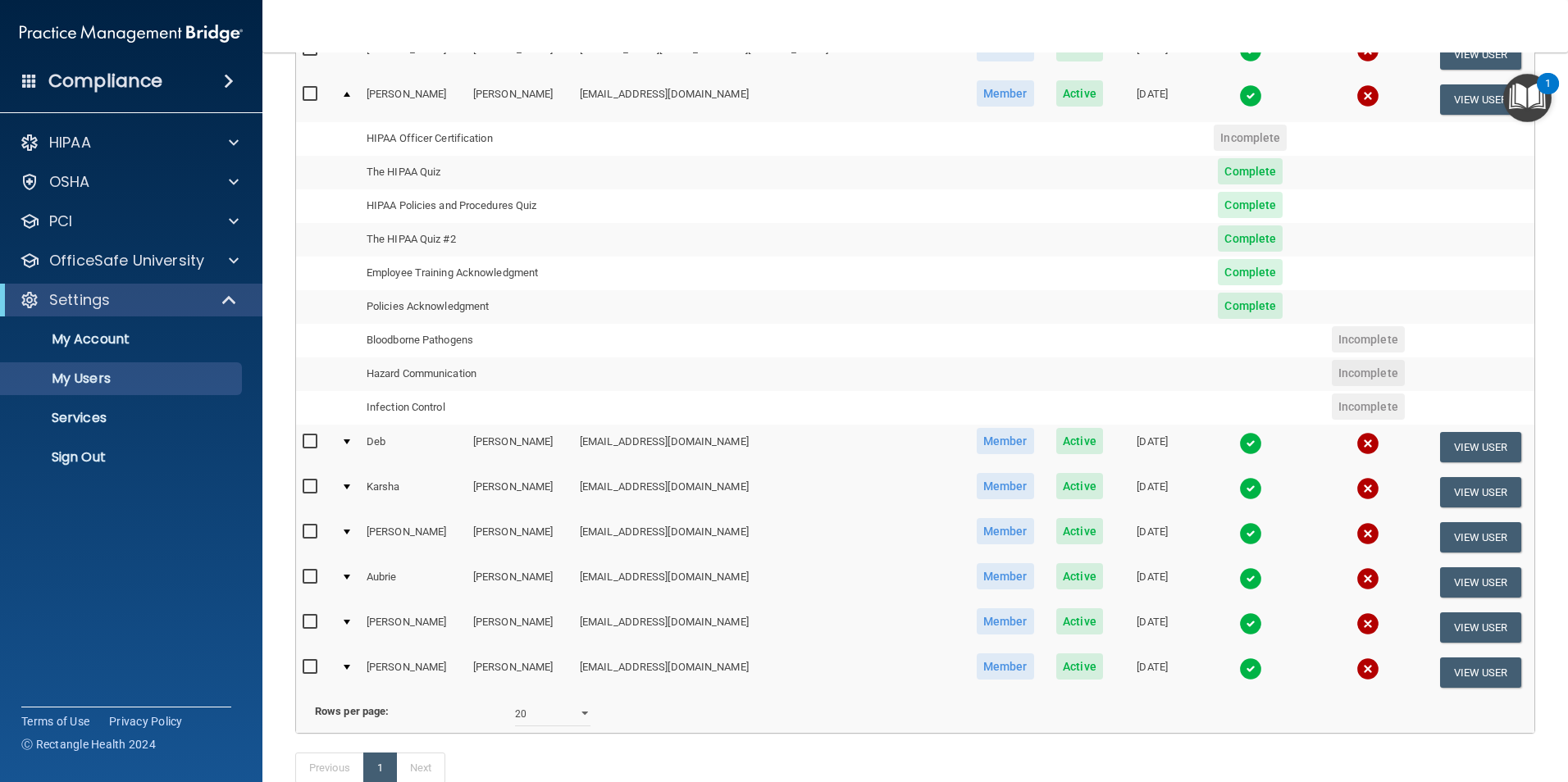
scroll to position [574, 0]
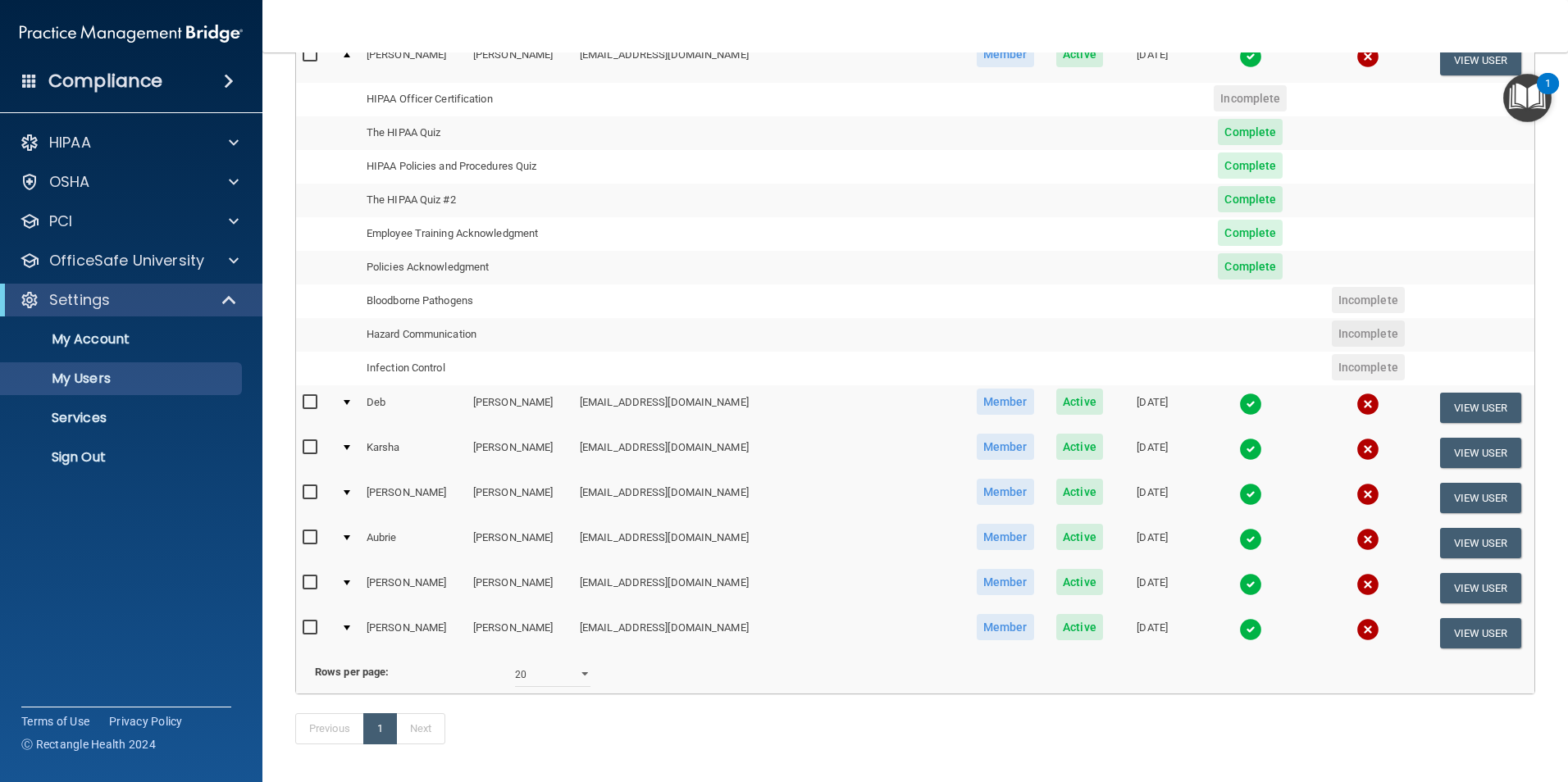
click at [350, 404] on div at bounding box center [346, 402] width 6 height 5
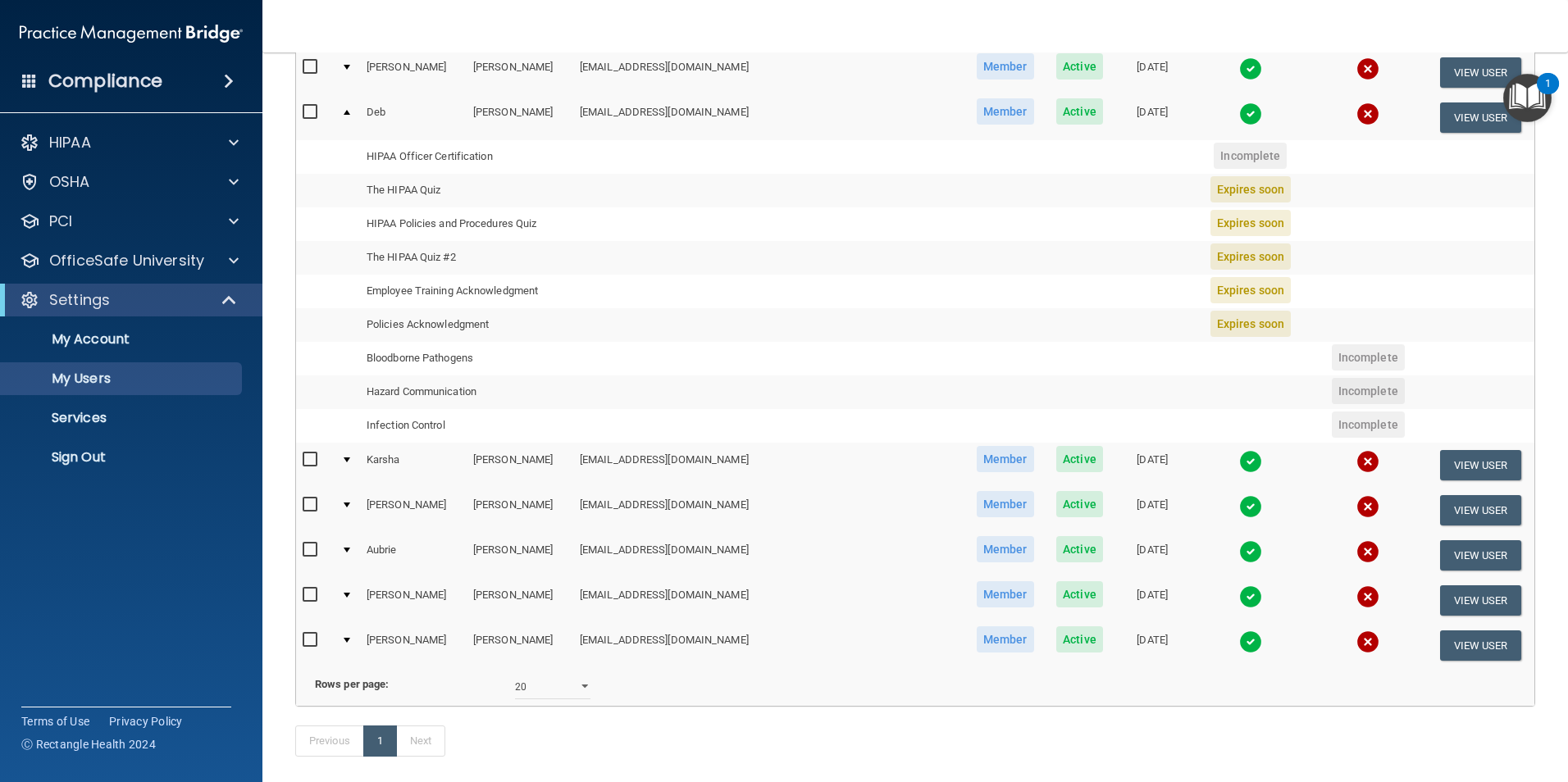
scroll to position [652, 0]
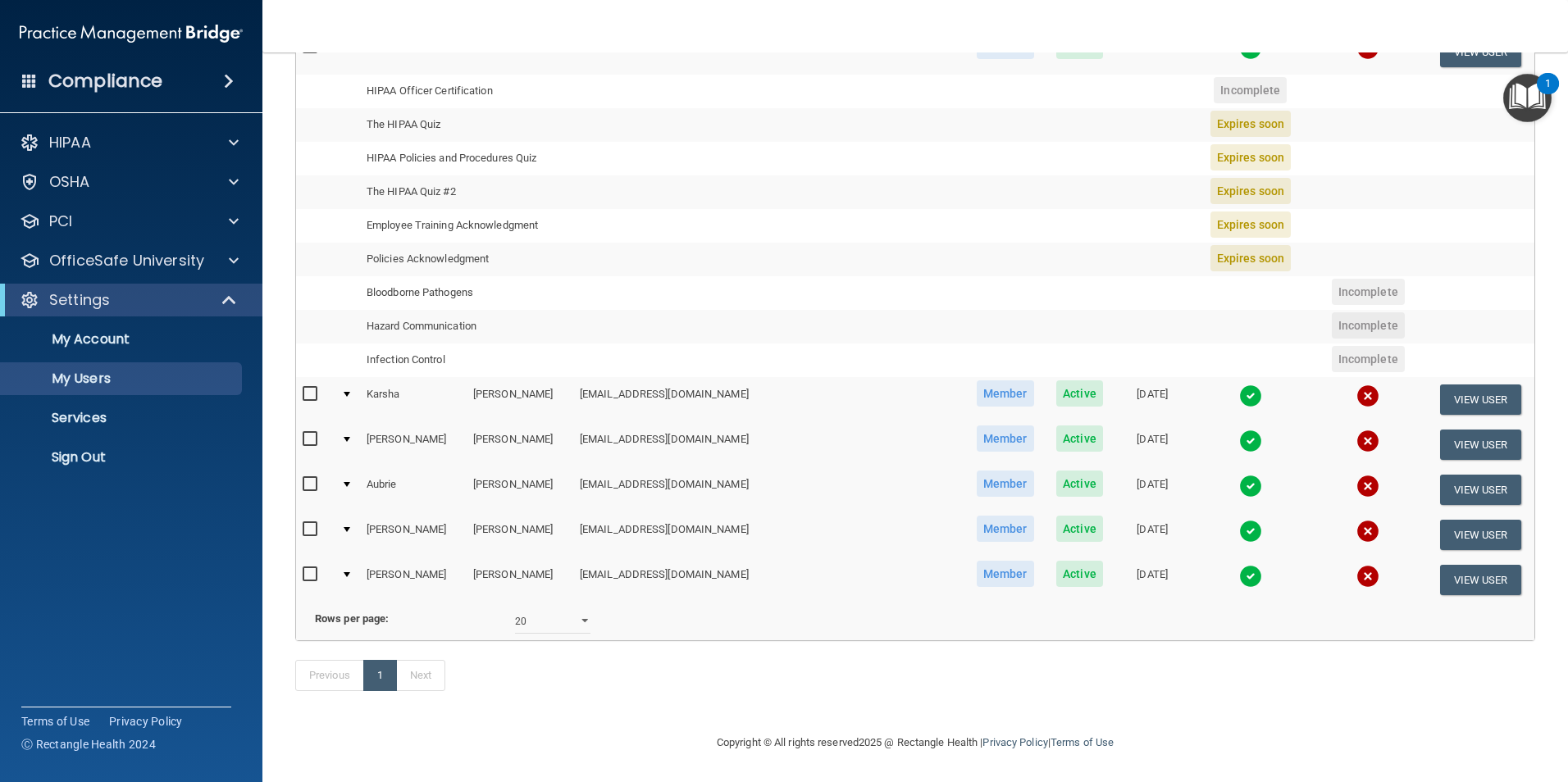
click at [350, 392] on div at bounding box center [346, 394] width 6 height 5
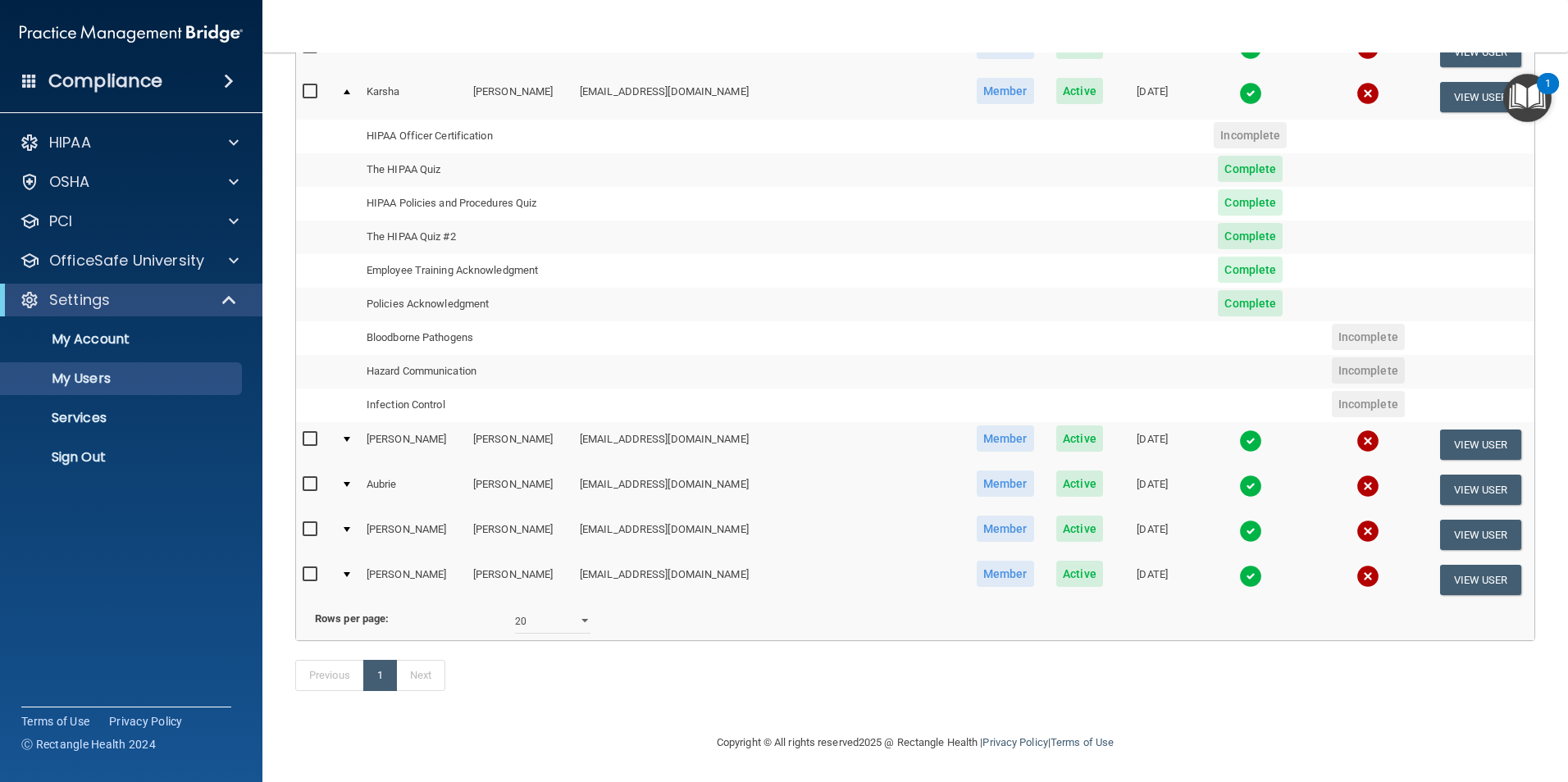
click at [349, 422] on td at bounding box center [348, 444] width 26 height 45
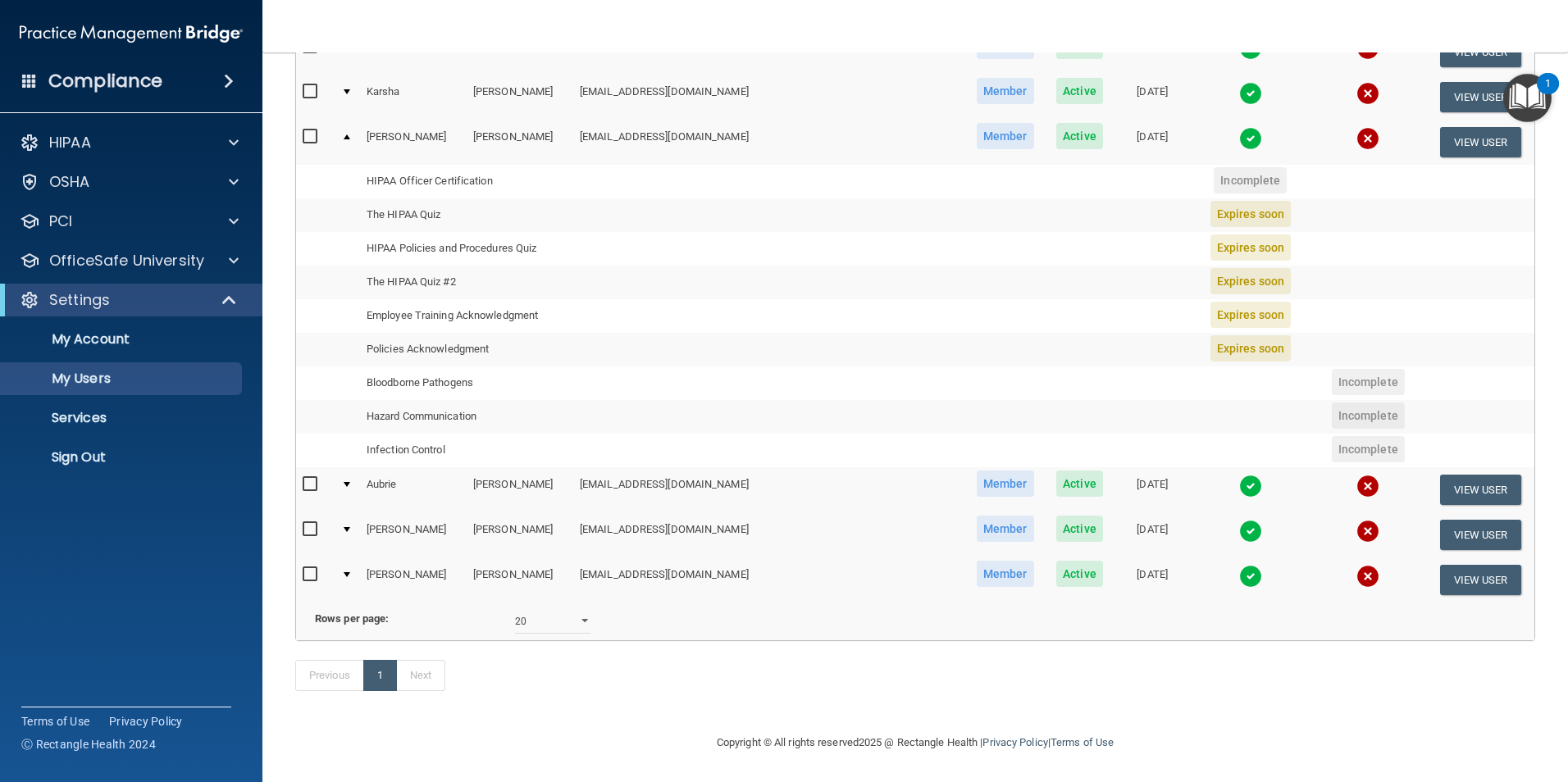
click at [350, 482] on div at bounding box center [346, 484] width 6 height 5
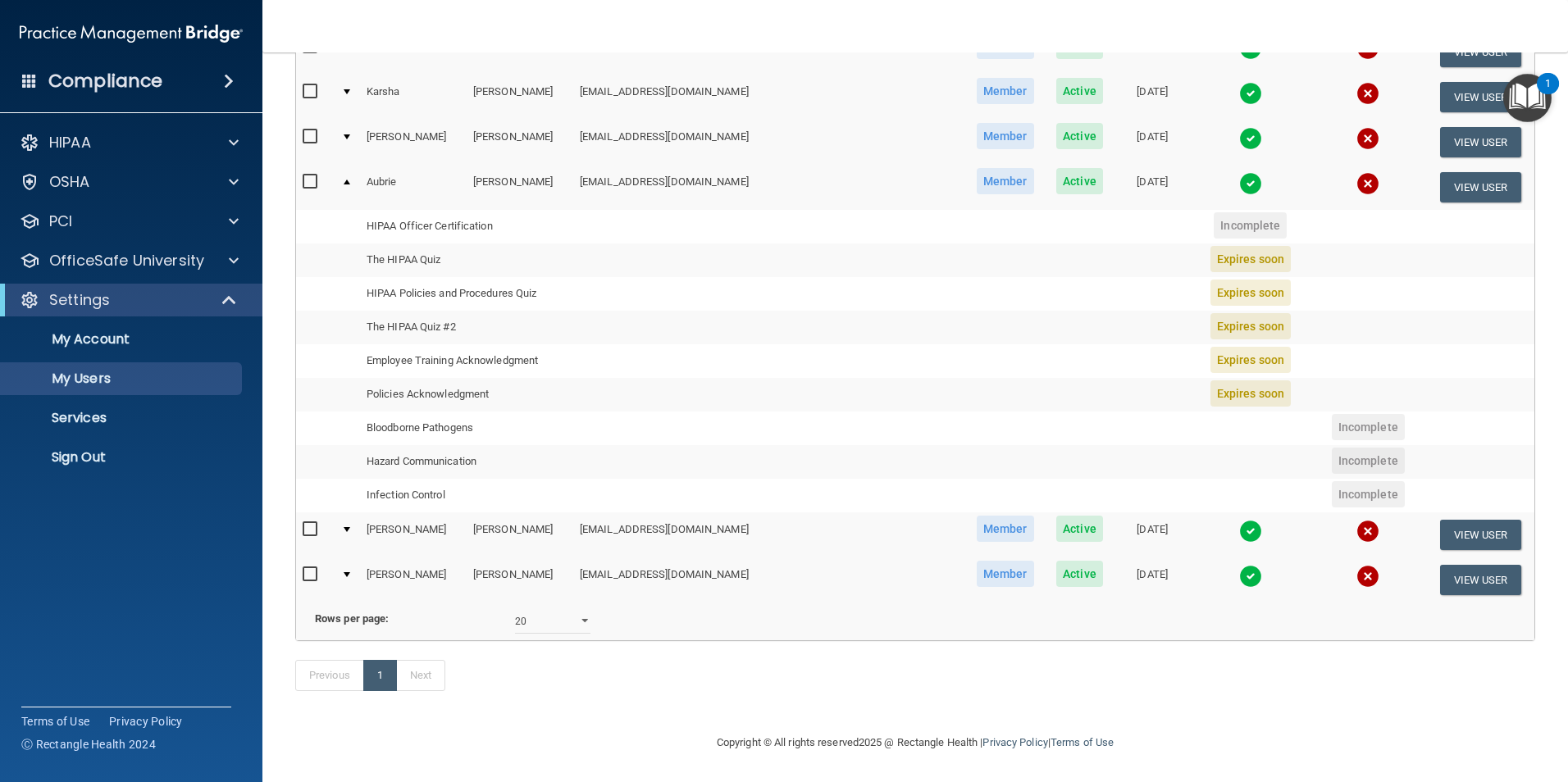
click at [350, 527] on div at bounding box center [346, 529] width 6 height 5
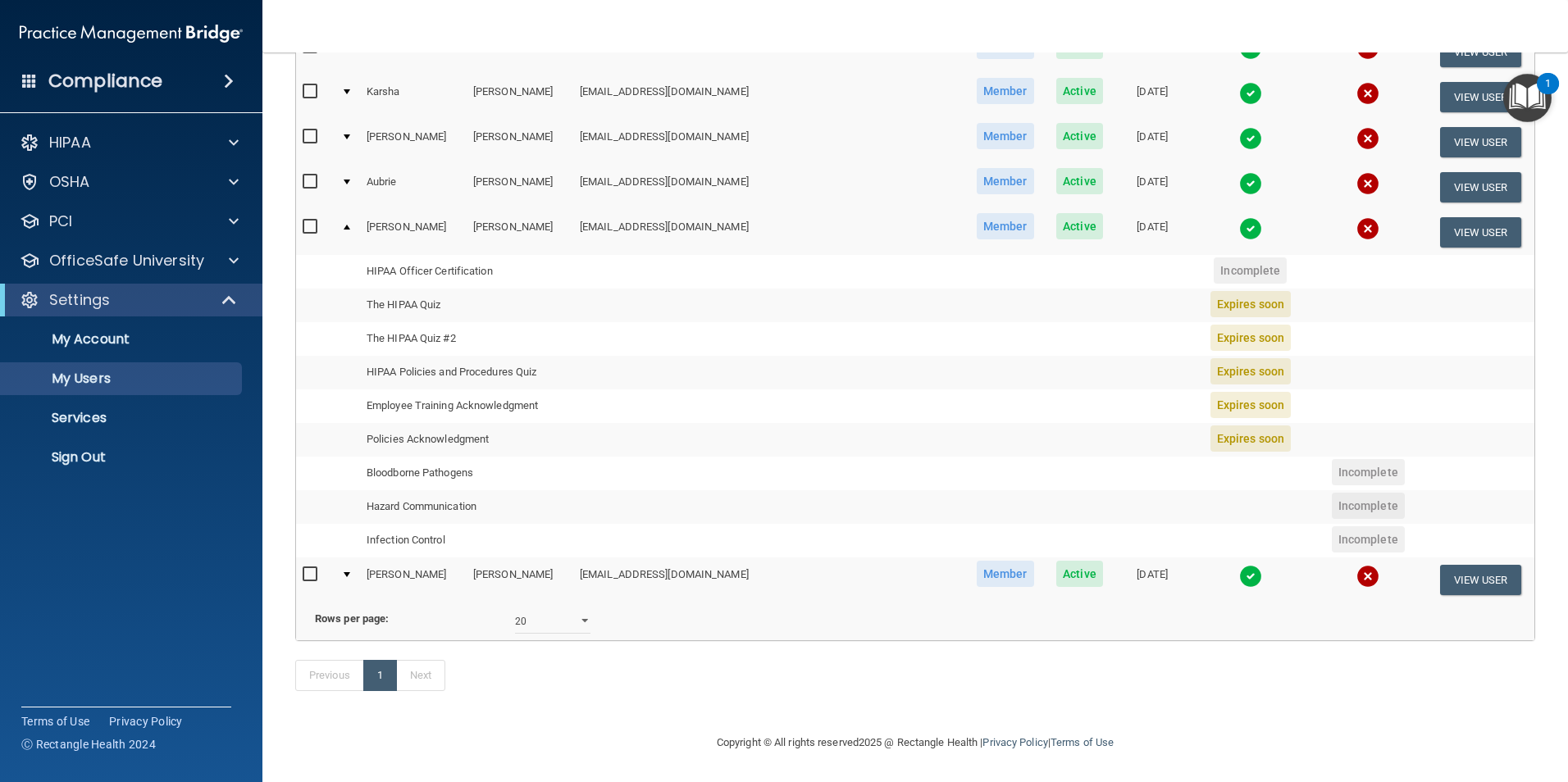
click at [353, 558] on td at bounding box center [348, 580] width 26 height 44
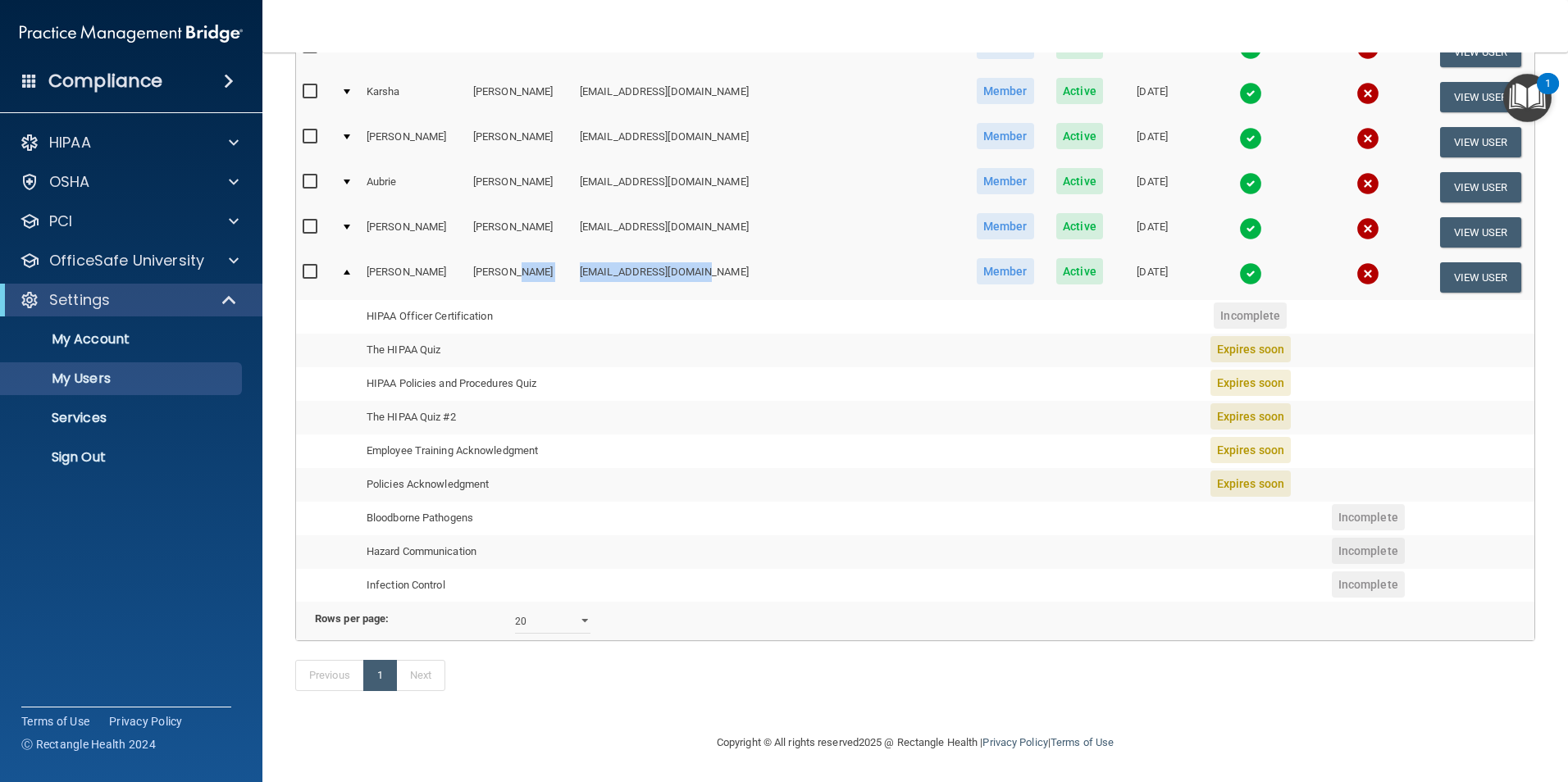
drag, startPoint x: 755, startPoint y: 247, endPoint x: 602, endPoint y: 251, distance: 153.1
click at [602, 255] on tr "[PERSON_NAME] [EMAIL_ADDRESS][DOMAIN_NAME] Member Active [DATE] View User" at bounding box center [915, 277] width 1238 height 44
copy tr "[EMAIL_ADDRESS][DOMAIN_NAME]"
